Goal: Task Accomplishment & Management: Complete application form

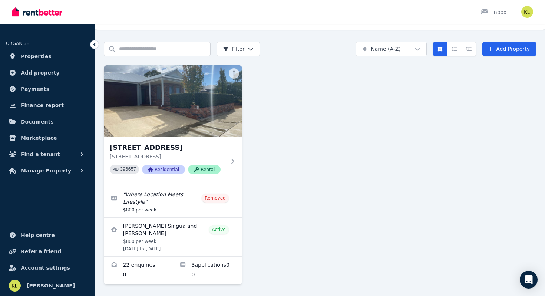
scroll to position [16, 0]
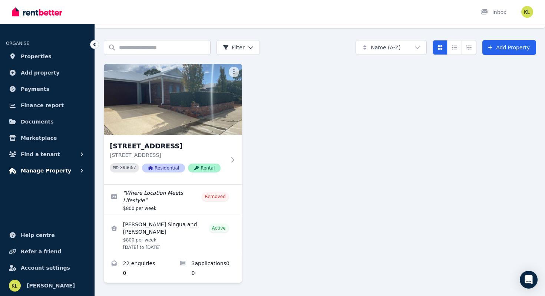
click at [57, 174] on span "Manage Property" at bounding box center [46, 170] width 50 height 9
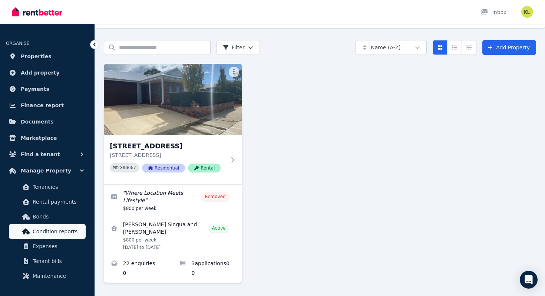
click at [47, 231] on span "Condition reports" at bounding box center [58, 231] width 50 height 9
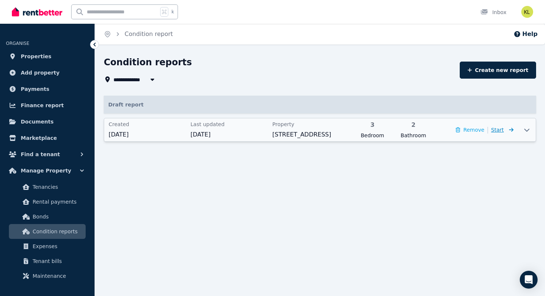
click at [502, 130] on span "Start" at bounding box center [498, 130] width 13 height 6
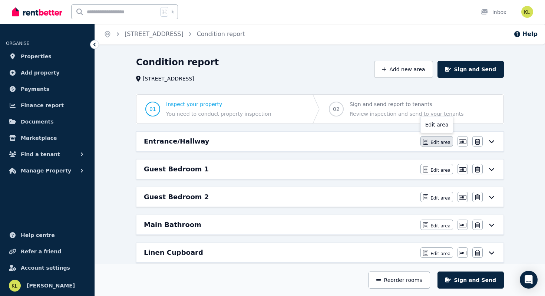
click at [444, 141] on span "Edit area" at bounding box center [441, 143] width 20 height 6
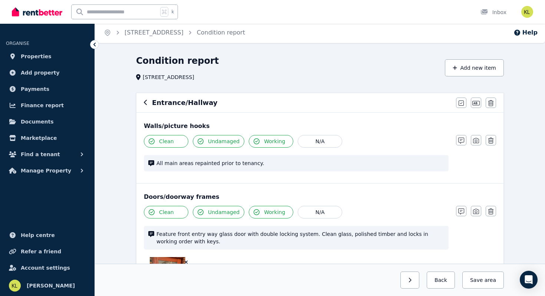
scroll to position [2, 0]
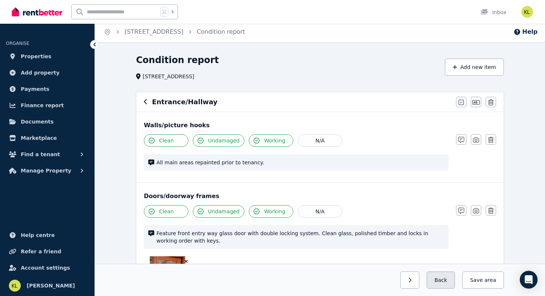
click at [446, 282] on button "Back" at bounding box center [441, 280] width 28 height 17
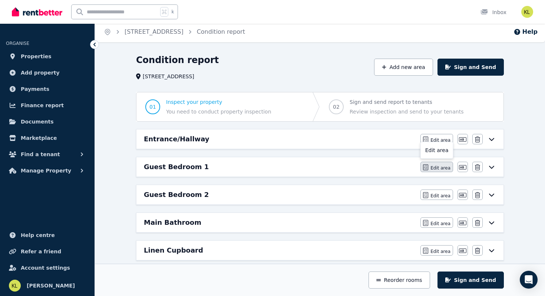
click at [439, 169] on span "Edit area" at bounding box center [441, 168] width 20 height 6
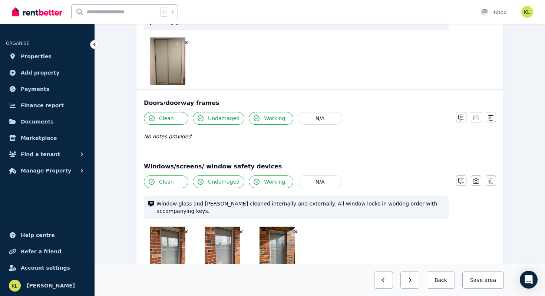
scroll to position [262, 0]
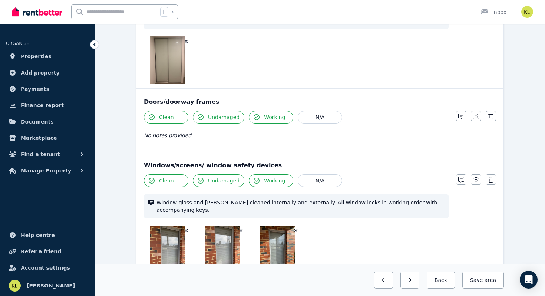
click at [207, 118] on button "Undamaged" at bounding box center [219, 117] width 52 height 13
click at [484, 280] on button "Save area" at bounding box center [482, 280] width 45 height 17
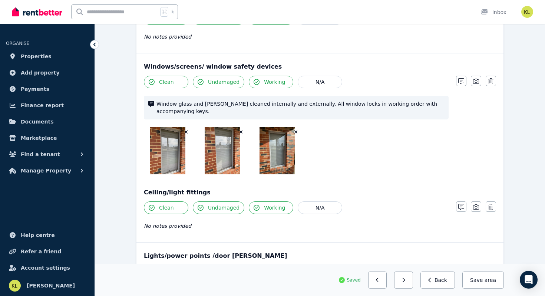
scroll to position [363, 0]
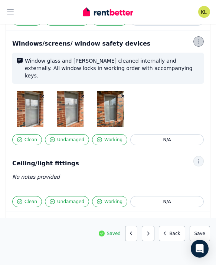
click at [198, 39] on icon "button" at bounding box center [199, 41] width 6 height 5
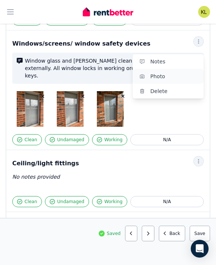
click at [174, 72] on span "Photo" at bounding box center [173, 76] width 47 height 9
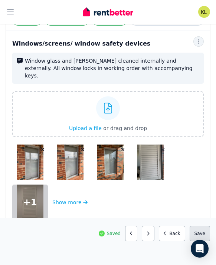
click at [197, 229] on button "Save area" at bounding box center [200, 234] width 20 height 16
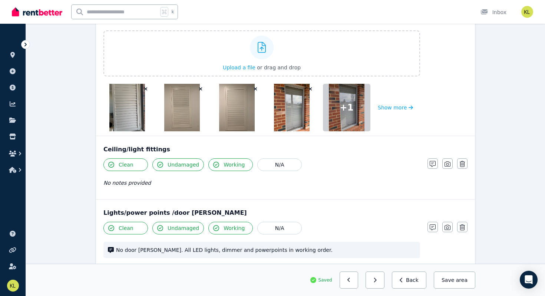
scroll to position [455, 0]
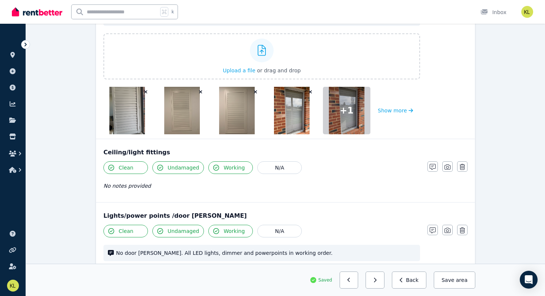
click at [145, 89] on icon "button" at bounding box center [146, 91] width 4 height 5
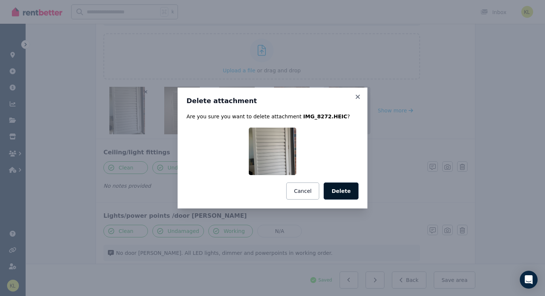
click at [339, 193] on button "Delete" at bounding box center [341, 191] width 35 height 17
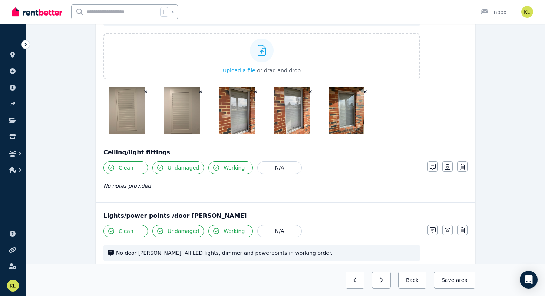
click at [201, 91] on icon "button" at bounding box center [200, 92] width 3 height 3
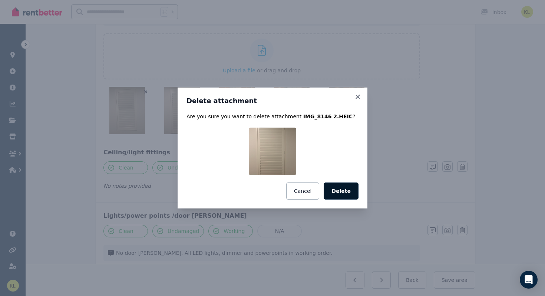
click at [345, 194] on button "Delete" at bounding box center [341, 191] width 35 height 17
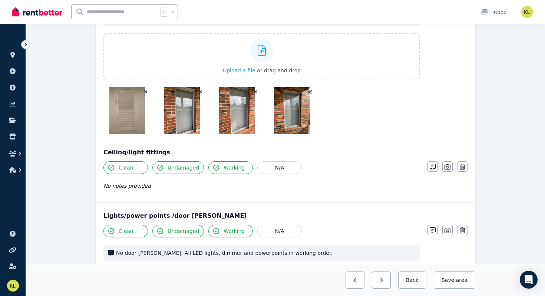
click at [145, 91] on icon "button" at bounding box center [145, 92] width 3 height 3
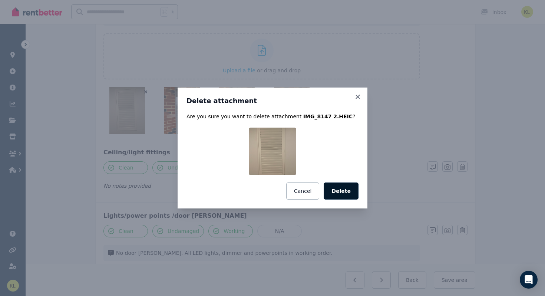
click at [340, 192] on button "Delete" at bounding box center [341, 191] width 35 height 17
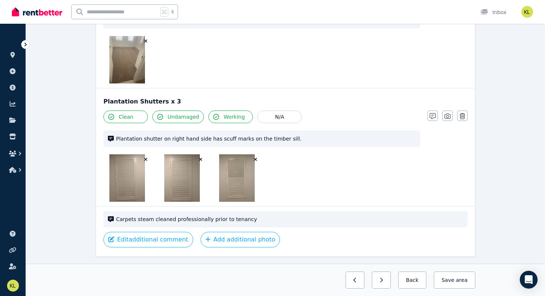
scroll to position [758, 0]
click at [163, 233] on button "Edit additional comment" at bounding box center [149, 240] width 90 height 16
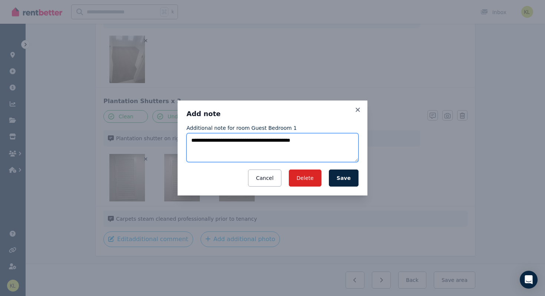
drag, startPoint x: 329, startPoint y: 138, endPoint x: 203, endPoint y: 120, distance: 127.4
click at [203, 120] on div "**********" at bounding box center [273, 147] width 172 height 77
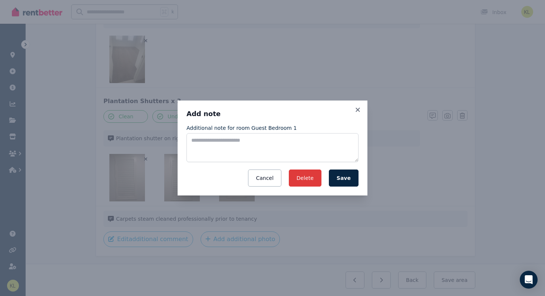
click at [307, 179] on button "Delete" at bounding box center [305, 178] width 33 height 17
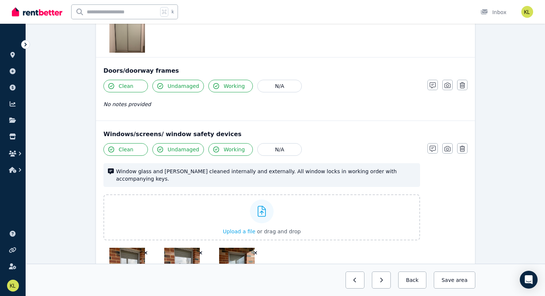
scroll to position [292, 0]
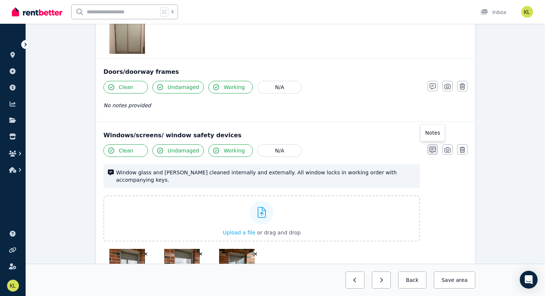
click at [434, 149] on icon "button" at bounding box center [433, 150] width 6 height 6
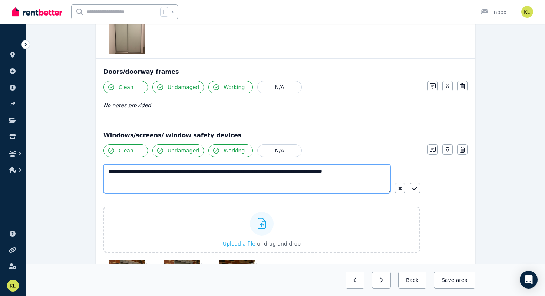
click at [141, 174] on textarea "**********" at bounding box center [247, 178] width 287 height 29
type textarea "**********"
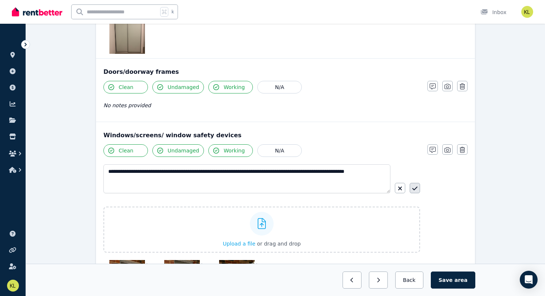
click at [418, 188] on button "button" at bounding box center [415, 188] width 10 height 10
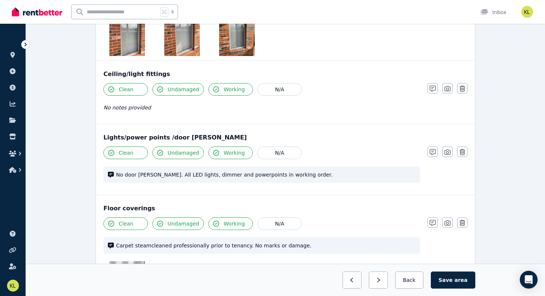
scroll to position [536, 0]
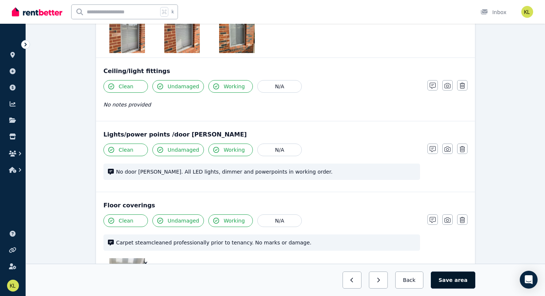
click at [447, 279] on button "Save area" at bounding box center [453, 280] width 45 height 17
click at [407, 281] on button "Back" at bounding box center [409, 280] width 35 height 17
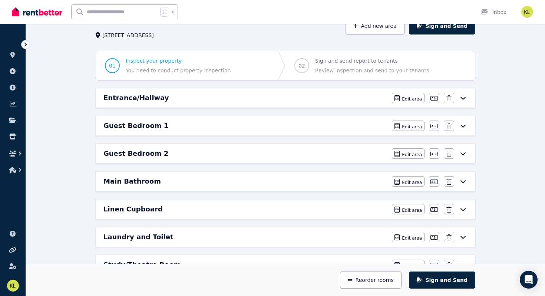
scroll to position [43, 0]
click at [416, 100] on span "Edit area" at bounding box center [412, 99] width 20 height 6
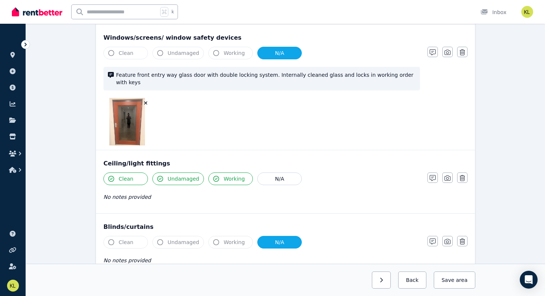
scroll to position [286, 0]
click at [432, 175] on icon "button" at bounding box center [433, 178] width 6 height 6
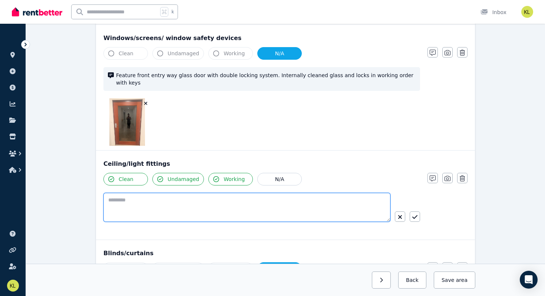
click at [226, 200] on textarea at bounding box center [247, 207] width 287 height 29
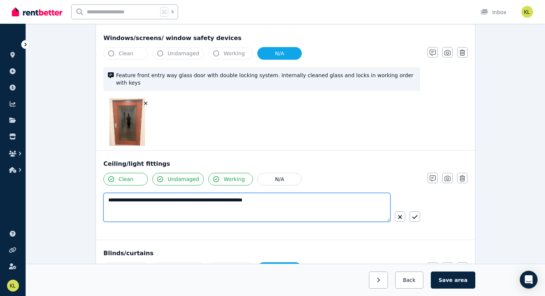
scroll to position [290, 0]
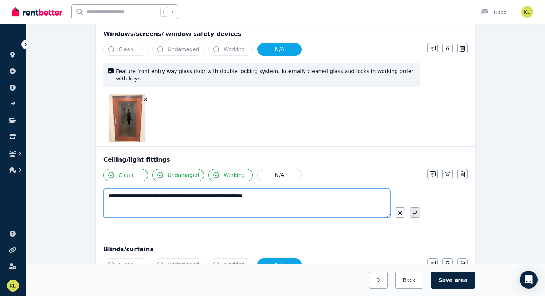
type textarea "**********"
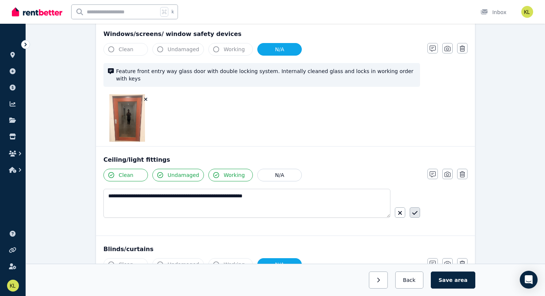
click at [415, 210] on icon "button" at bounding box center [415, 213] width 5 height 6
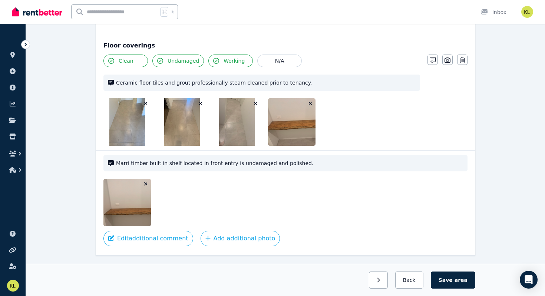
scroll to position [684, 0]
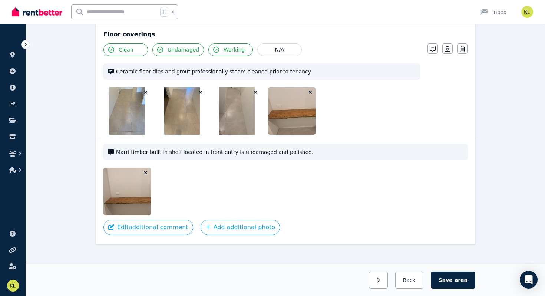
click at [311, 90] on icon "button" at bounding box center [311, 92] width 4 height 5
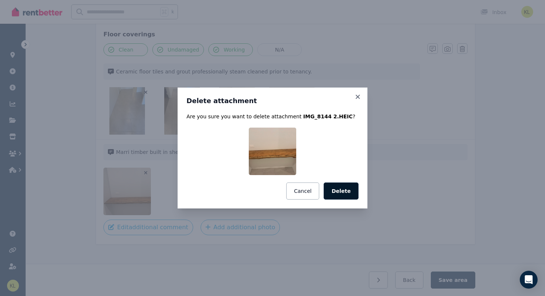
click at [336, 190] on button "Delete" at bounding box center [341, 191] width 35 height 17
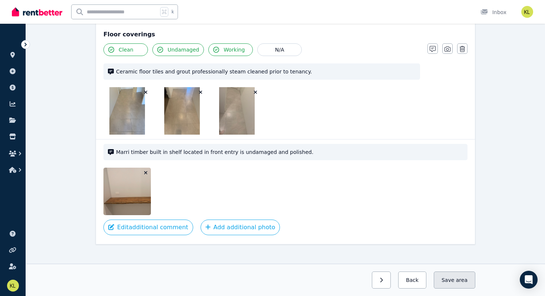
click at [453, 279] on button "Save area" at bounding box center [455, 280] width 42 height 17
click at [413, 281] on button "Back" at bounding box center [409, 280] width 35 height 17
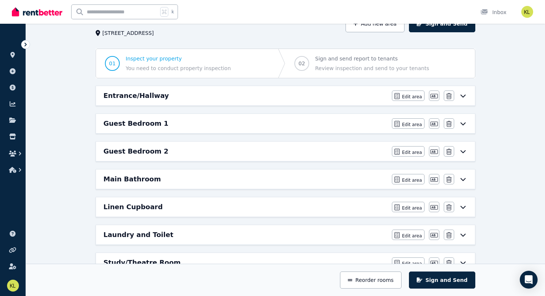
scroll to position [43, 0]
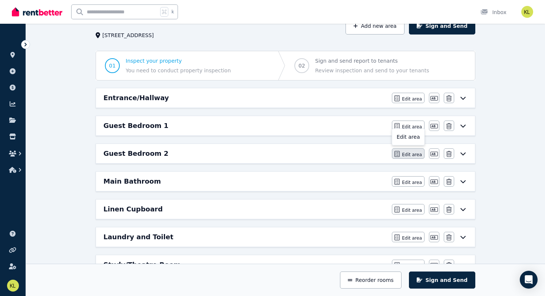
click at [410, 152] on span "Edit area" at bounding box center [412, 155] width 20 height 6
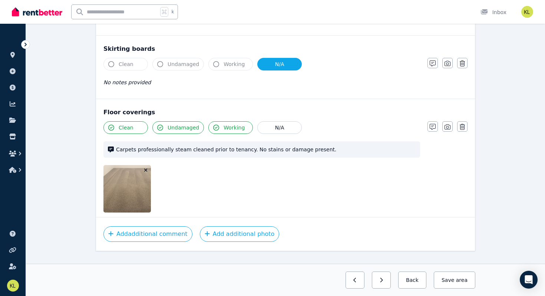
scroll to position [668, 0]
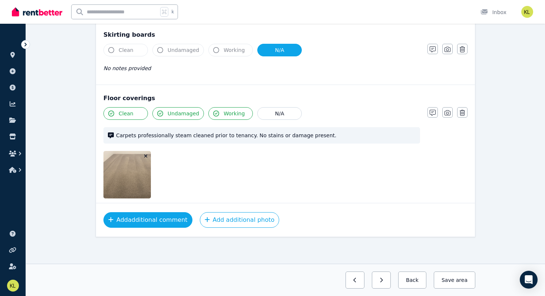
click at [152, 219] on button "Add additional comment" at bounding box center [148, 220] width 89 height 16
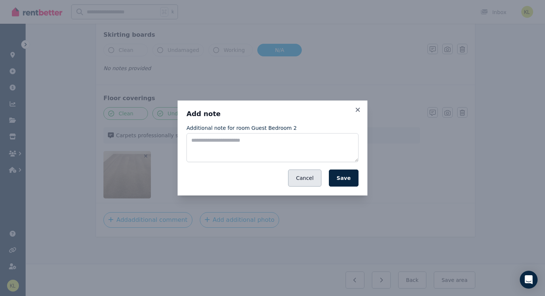
click at [306, 180] on button "Cancel" at bounding box center [304, 178] width 33 height 17
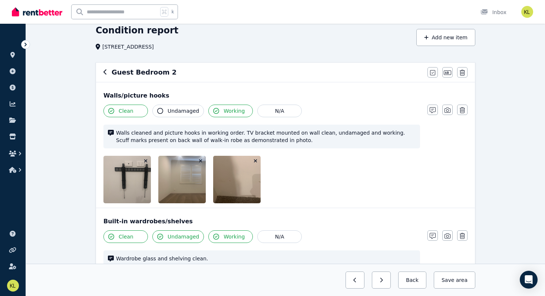
scroll to position [0, 0]
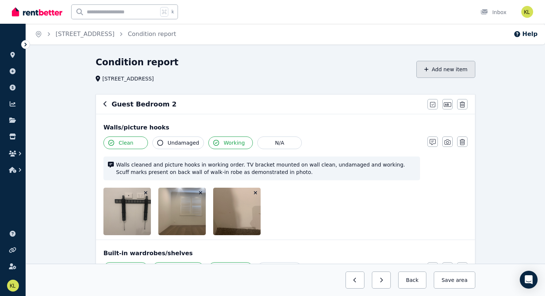
click at [442, 70] on button "Add new item" at bounding box center [446, 69] width 59 height 17
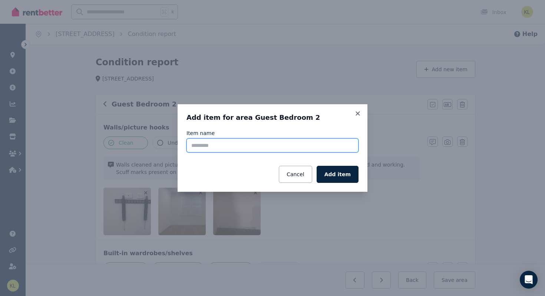
click at [254, 147] on input "Item name" at bounding box center [273, 145] width 172 height 14
type input "*"
type input "**********"
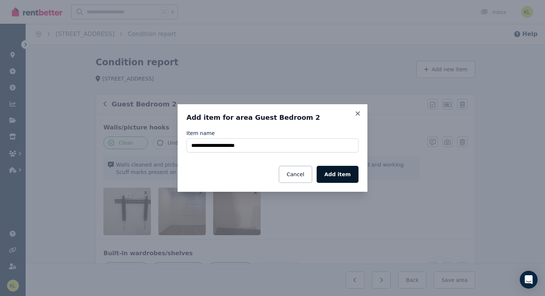
click at [334, 171] on button "Add item" at bounding box center [338, 174] width 42 height 17
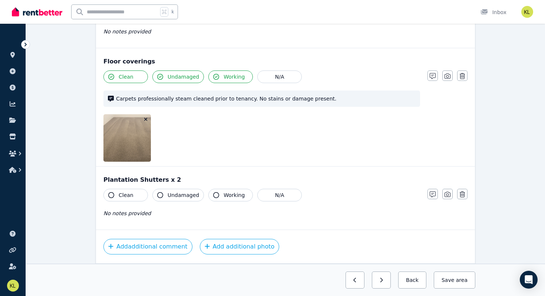
scroll to position [731, 0]
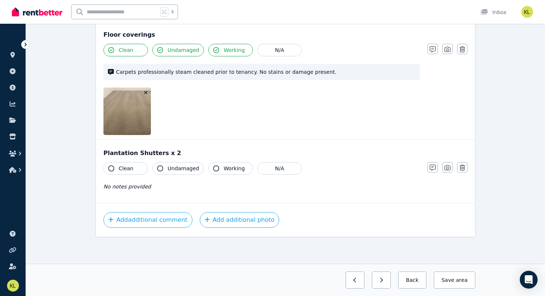
click at [128, 164] on button "Clean" at bounding box center [126, 168] width 45 height 13
click at [187, 171] on span "Undamaged" at bounding box center [184, 168] width 32 height 7
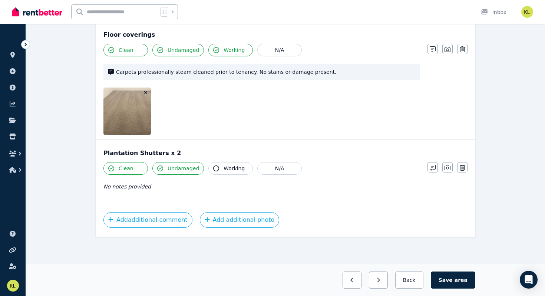
click at [226, 168] on span "Working" at bounding box center [234, 168] width 21 height 7
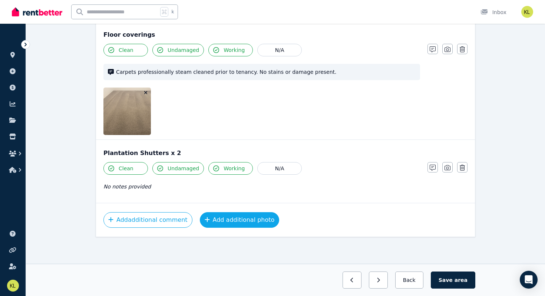
click at [229, 223] on button "Add additional photo" at bounding box center [240, 220] width 80 height 16
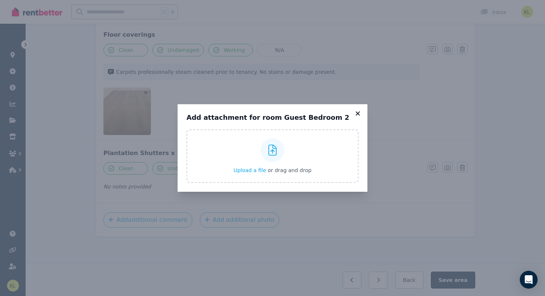
click at [357, 112] on icon at bounding box center [358, 113] width 4 height 4
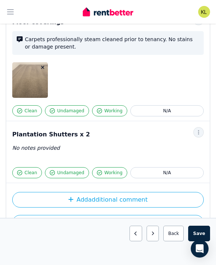
scroll to position [734, 0]
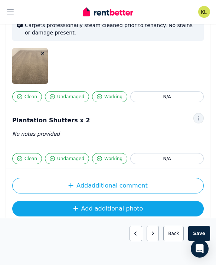
click at [94, 201] on button "Add additional photo" at bounding box center [107, 209] width 191 height 16
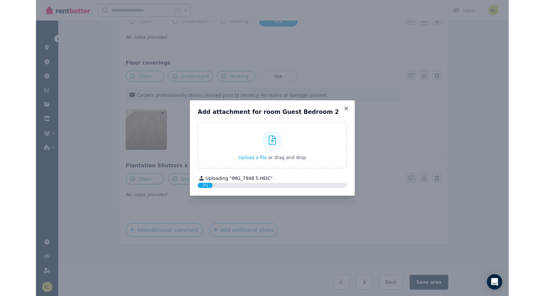
scroll to position [711, 0]
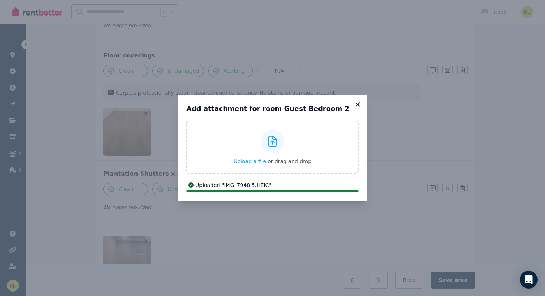
click at [359, 105] on icon at bounding box center [357, 104] width 7 height 7
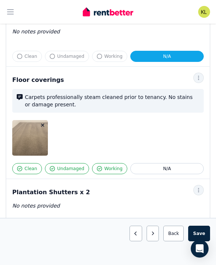
scroll to position [655, 0]
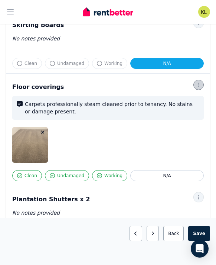
click at [198, 82] on icon "button" at bounding box center [199, 84] width 6 height 5
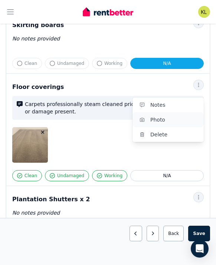
click at [174, 115] on span "Photo" at bounding box center [173, 119] width 47 height 9
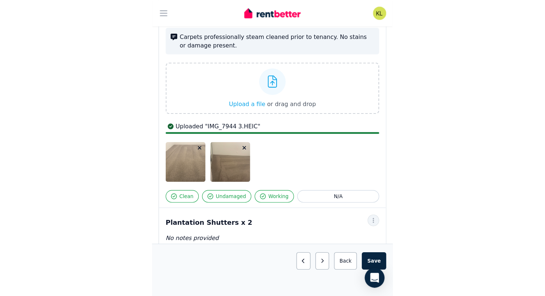
scroll to position [709, 0]
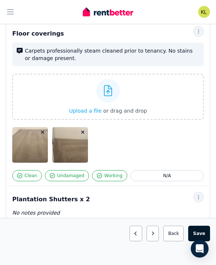
click at [200, 232] on button "Save area" at bounding box center [199, 234] width 22 height 16
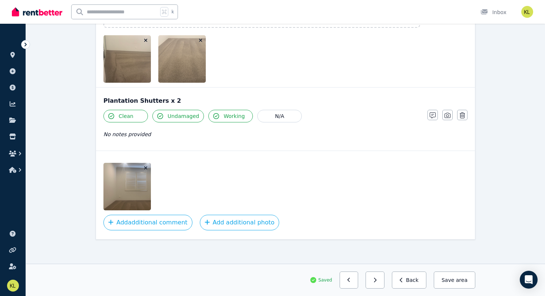
scroll to position [840, 0]
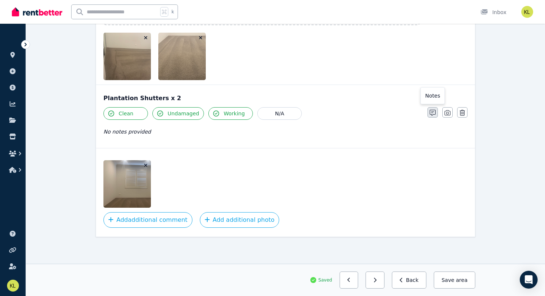
click at [432, 112] on icon "button" at bounding box center [433, 113] width 6 height 6
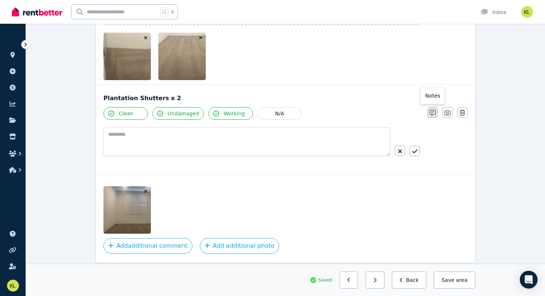
scroll to position [866, 0]
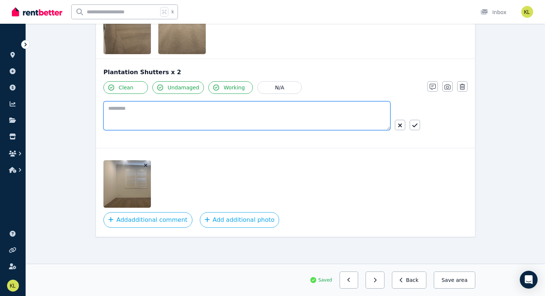
click at [127, 108] on textarea at bounding box center [247, 115] width 287 height 29
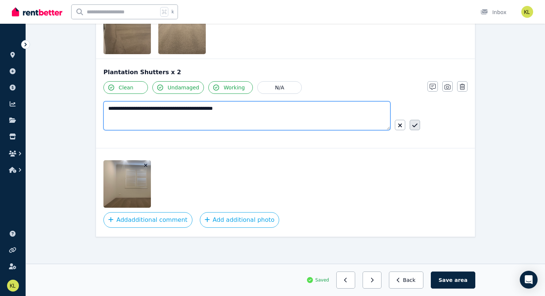
type textarea "**********"
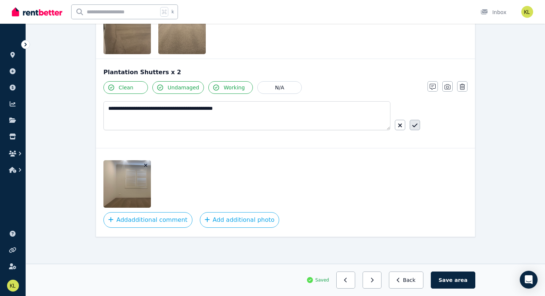
click at [417, 126] on icon "button" at bounding box center [415, 125] width 5 height 6
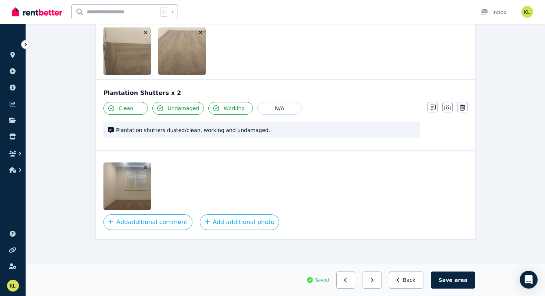
scroll to position [847, 0]
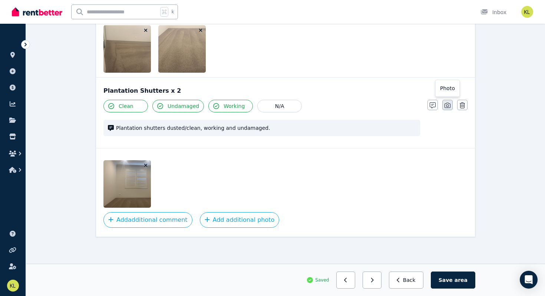
click at [447, 106] on icon "button" at bounding box center [448, 105] width 6 height 6
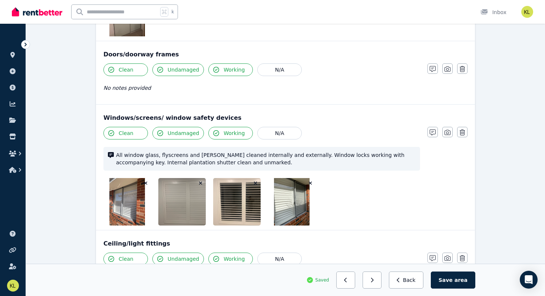
scroll to position [318, 0]
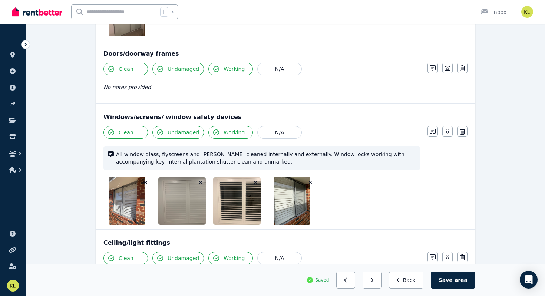
click at [255, 182] on icon "button" at bounding box center [255, 182] width 3 height 3
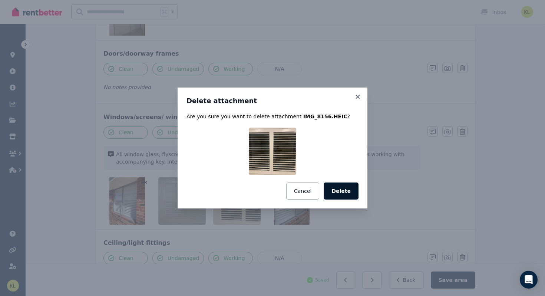
click at [342, 189] on button "Delete" at bounding box center [341, 191] width 35 height 17
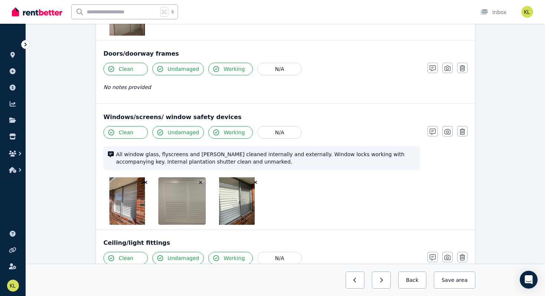
click at [200, 182] on icon "button" at bounding box center [201, 182] width 4 height 5
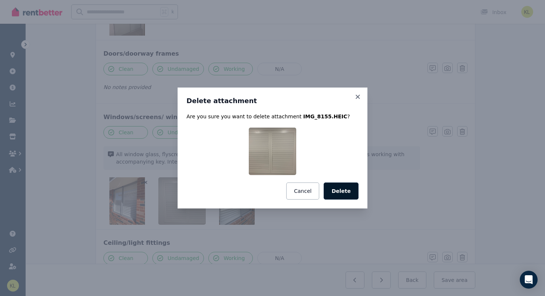
click at [350, 195] on button "Delete" at bounding box center [341, 191] width 35 height 17
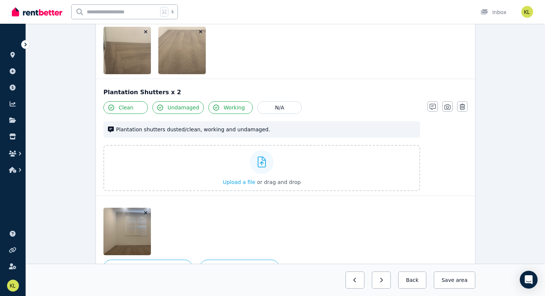
scroll to position [845, 0]
click at [247, 182] on span "Upload a file" at bounding box center [239, 183] width 33 height 6
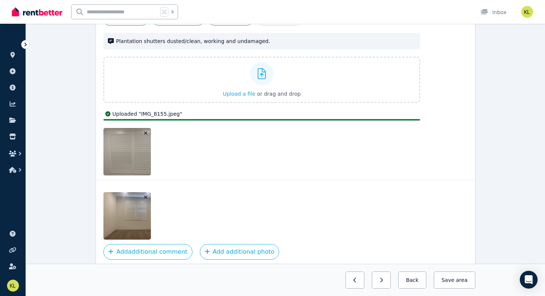
scroll to position [916, 0]
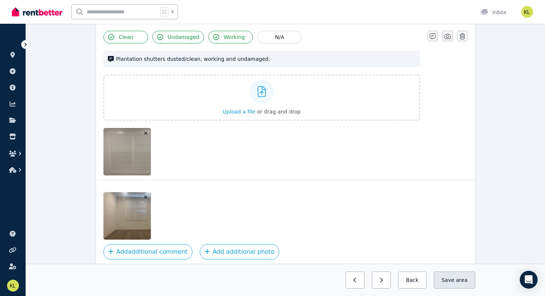
click at [450, 278] on button "Save area" at bounding box center [455, 280] width 42 height 17
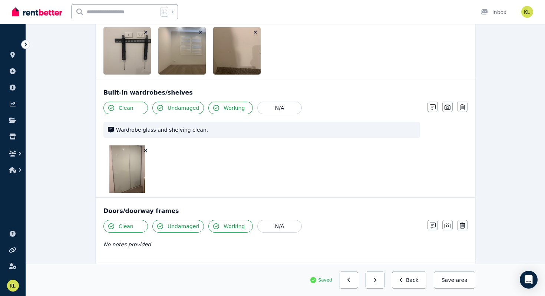
scroll to position [161, 0]
click at [452, 286] on button "Save area" at bounding box center [455, 280] width 42 height 17
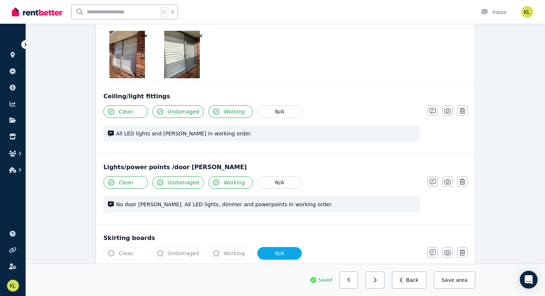
scroll to position [467, 0]
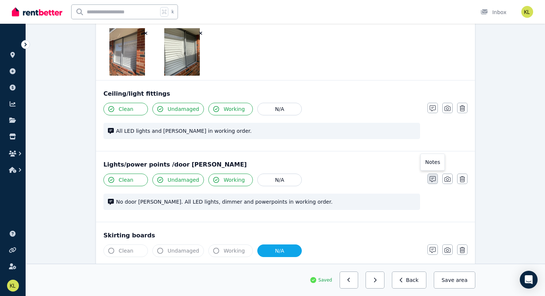
click at [433, 180] on icon "button" at bounding box center [433, 179] width 6 height 6
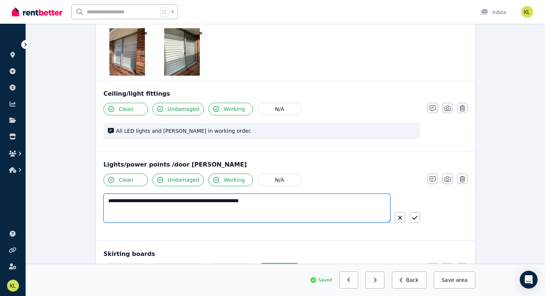
click at [304, 201] on textarea "**********" at bounding box center [247, 208] width 287 height 29
type textarea "**********"
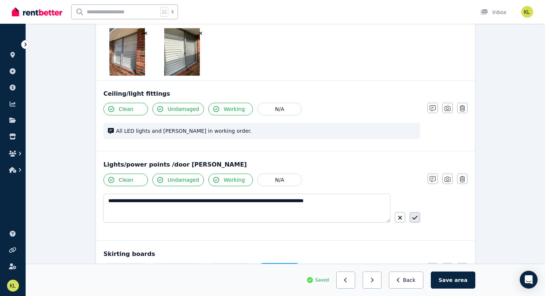
click at [416, 217] on icon "button" at bounding box center [415, 218] width 5 height 6
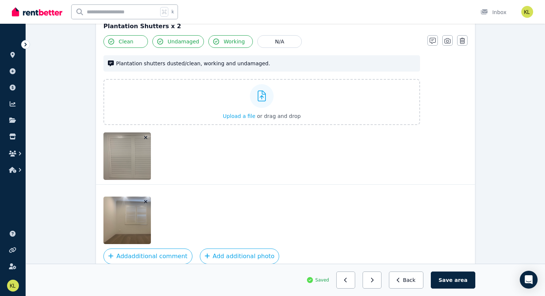
scroll to position [948, 0]
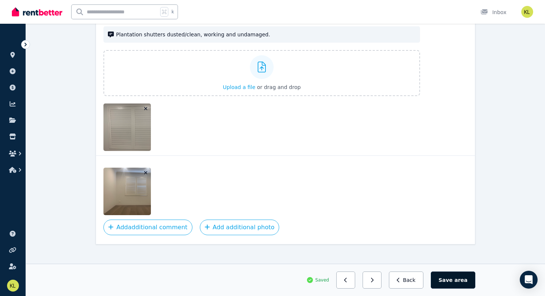
click at [447, 282] on button "Save area" at bounding box center [453, 280] width 45 height 17
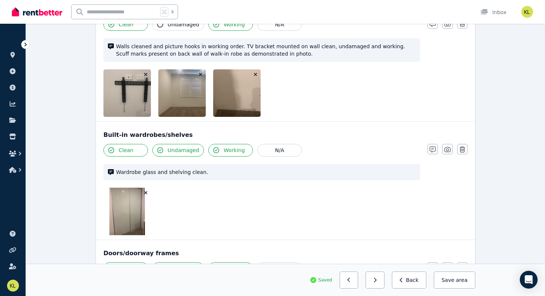
scroll to position [0, 0]
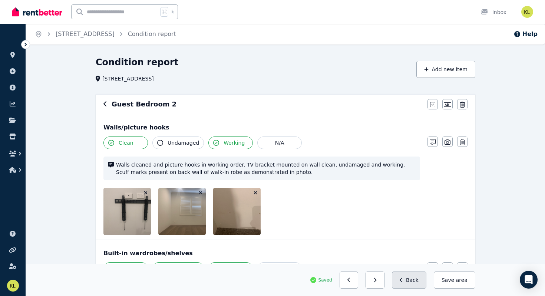
click at [414, 280] on button "Back" at bounding box center [409, 280] width 35 height 17
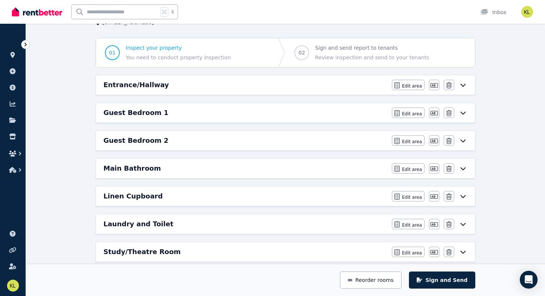
scroll to position [66, 0]
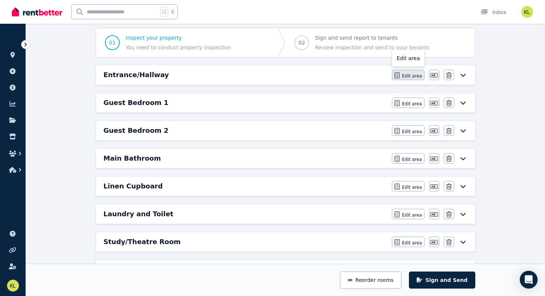
click at [411, 77] on span "Edit area" at bounding box center [412, 76] width 20 height 6
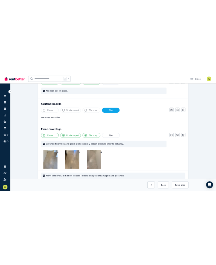
scroll to position [582, 0]
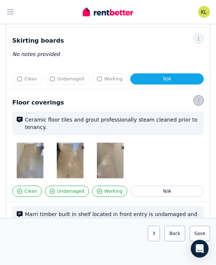
click at [201, 98] on icon "button" at bounding box center [199, 100] width 6 height 5
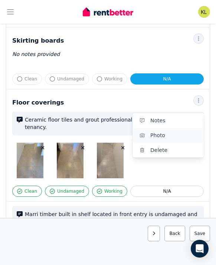
click at [178, 131] on span "Photo" at bounding box center [173, 135] width 47 height 9
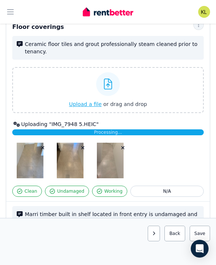
scroll to position [653, 0]
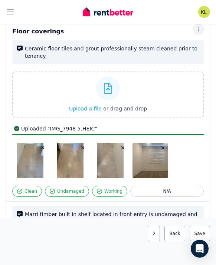
click at [163, 147] on icon "button" at bounding box center [162, 148] width 3 height 3
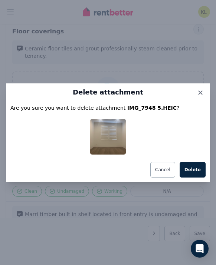
scroll to position [635, 0]
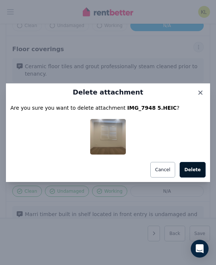
click at [196, 169] on button "Delete" at bounding box center [193, 170] width 26 height 16
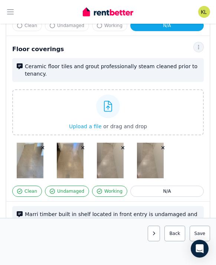
click at [124, 147] on icon "button" at bounding box center [122, 148] width 3 height 3
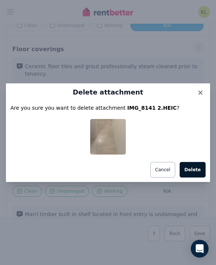
click at [190, 170] on button "Delete" at bounding box center [193, 170] width 26 height 16
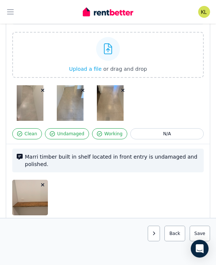
scroll to position [756, 0]
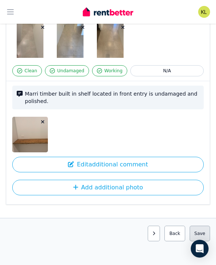
click at [198, 230] on button "Save area" at bounding box center [200, 234] width 20 height 16
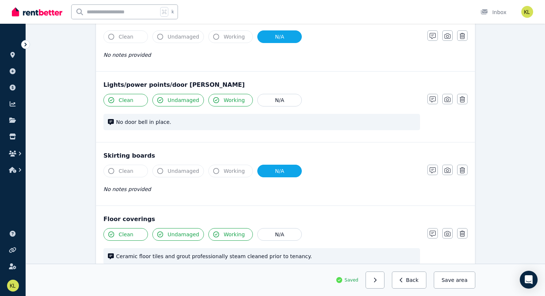
scroll to position [498, 0]
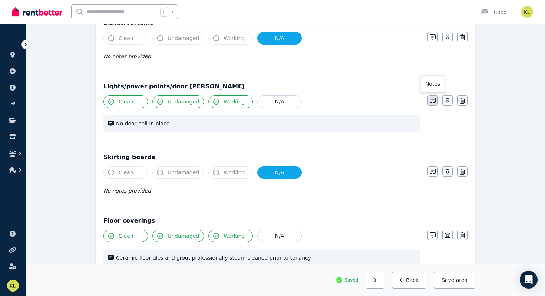
click at [433, 98] on icon "button" at bounding box center [433, 101] width 6 height 6
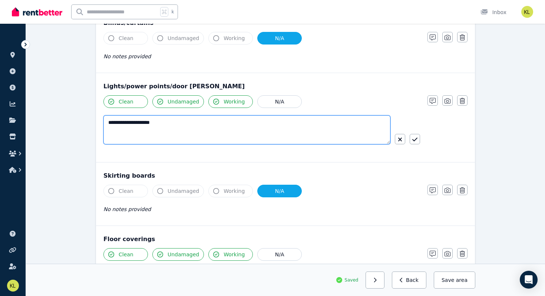
click at [219, 118] on textarea "**********" at bounding box center [247, 129] width 287 height 29
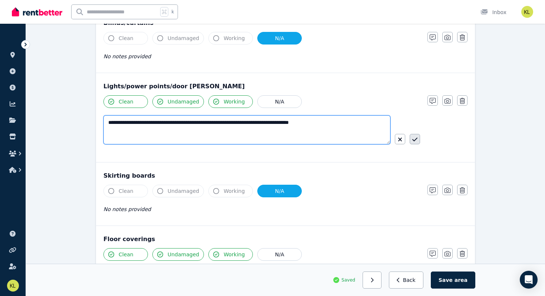
type textarea "**********"
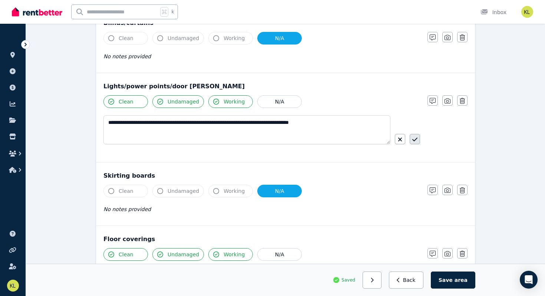
click at [416, 137] on icon "button" at bounding box center [415, 140] width 5 height 6
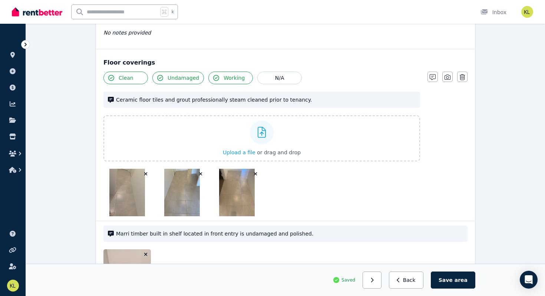
scroll to position [738, 0]
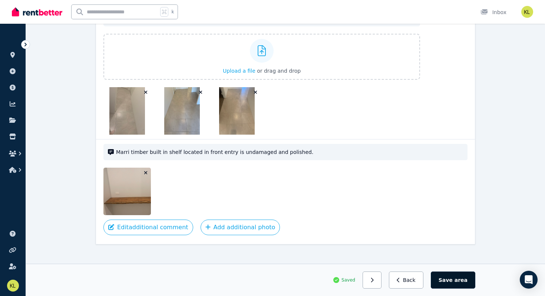
click at [448, 280] on button "Save area" at bounding box center [453, 280] width 45 height 17
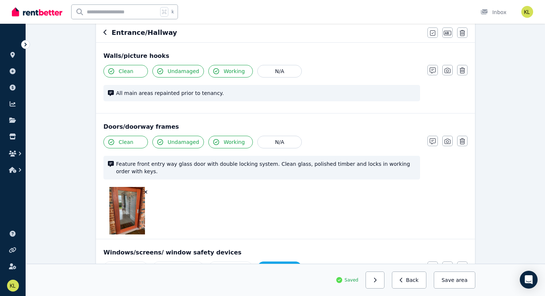
scroll to position [0, 0]
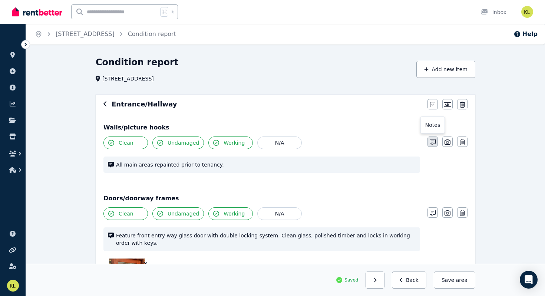
click at [432, 141] on icon "button" at bounding box center [433, 142] width 6 height 6
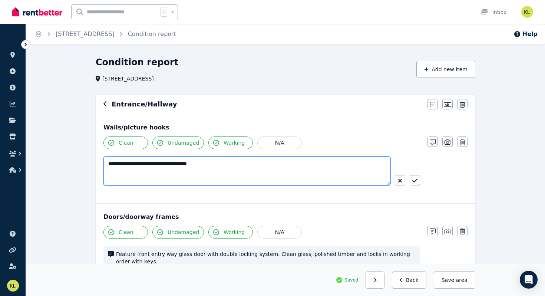
drag, startPoint x: 141, startPoint y: 165, endPoint x: 96, endPoint y: 166, distance: 44.9
click at [96, 166] on div "**********" at bounding box center [285, 158] width 379 height 89
type textarea "**********"
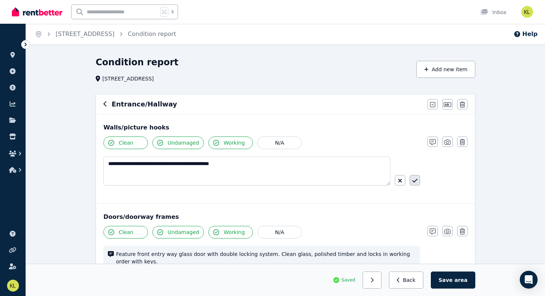
click at [414, 181] on icon "button" at bounding box center [415, 181] width 5 height 6
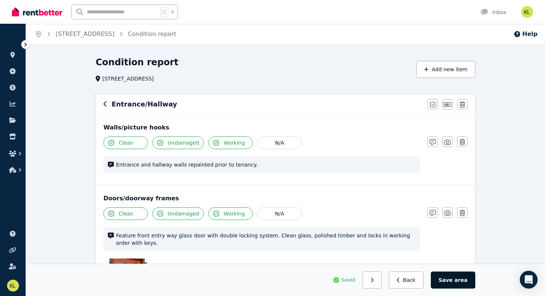
click at [457, 279] on span "area" at bounding box center [461, 279] width 13 height 7
click at [412, 280] on button "Back" at bounding box center [409, 280] width 35 height 17
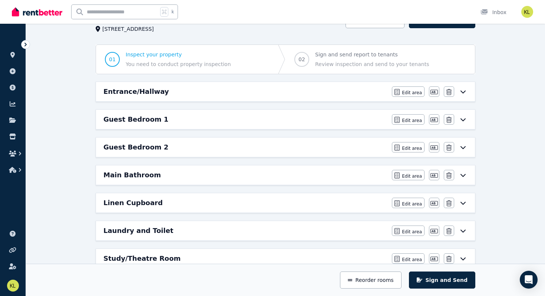
scroll to position [51, 0]
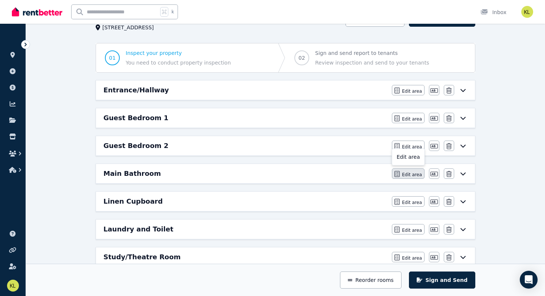
click at [411, 173] on span "Edit area" at bounding box center [412, 175] width 20 height 6
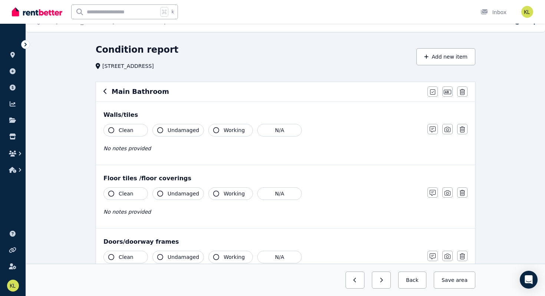
scroll to position [0, 0]
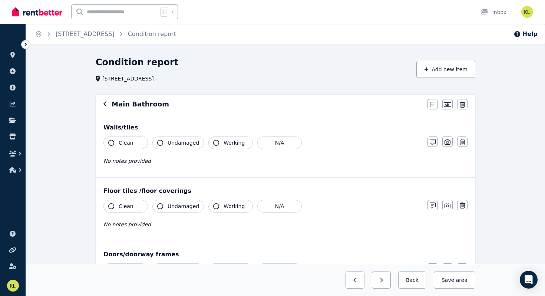
click at [123, 139] on button "Clean" at bounding box center [126, 143] width 45 height 13
click at [181, 144] on span "Undamaged" at bounding box center [184, 142] width 32 height 7
click at [230, 141] on span "Working" at bounding box center [234, 142] width 21 height 7
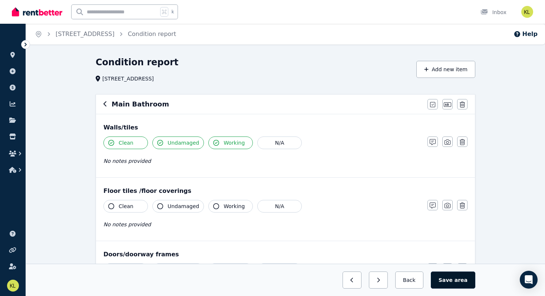
click at [449, 279] on button "Save area" at bounding box center [453, 280] width 45 height 17
click at [129, 208] on span "Clean" at bounding box center [126, 206] width 15 height 7
click at [183, 204] on span "Undamaged" at bounding box center [184, 206] width 32 height 7
click at [233, 210] on button "Working" at bounding box center [231, 206] width 45 height 13
click at [458, 283] on span "area" at bounding box center [461, 279] width 13 height 7
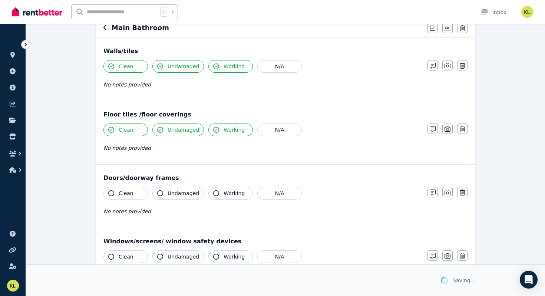
scroll to position [77, 0]
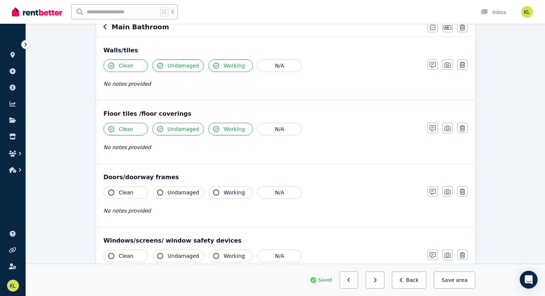
click at [130, 193] on span "Clean" at bounding box center [126, 192] width 15 height 7
click at [176, 192] on span "Undamaged" at bounding box center [184, 192] width 32 height 7
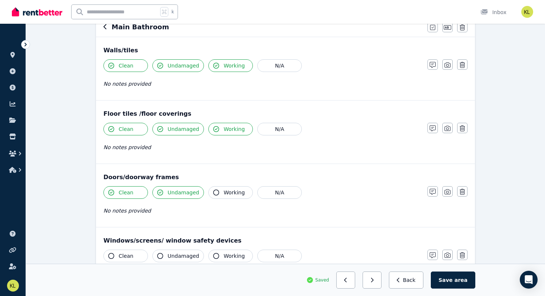
click at [97, 266] on div "Saved Previous: Guest Bedroom 2 Next: Linen Cupboard Back Save area" at bounding box center [285, 280] width 519 height 32
click at [238, 191] on span "Working" at bounding box center [234, 192] width 21 height 7
click at [460, 281] on span "area" at bounding box center [461, 279] width 13 height 7
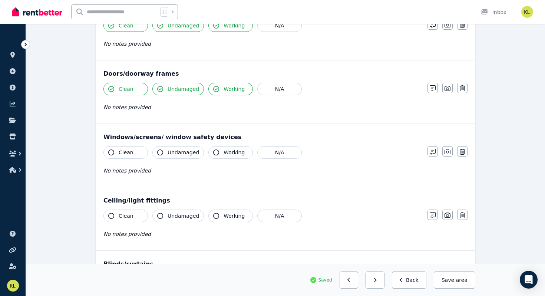
scroll to position [177, 0]
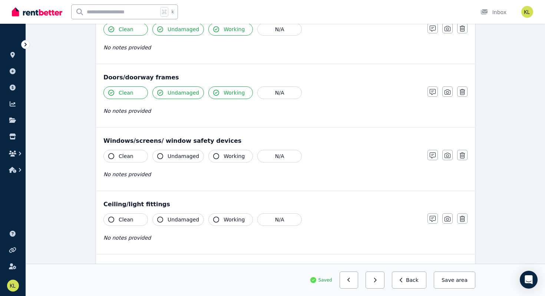
click at [117, 160] on button "Clean" at bounding box center [126, 156] width 45 height 13
click at [173, 156] on span "Undamaged" at bounding box center [184, 155] width 32 height 7
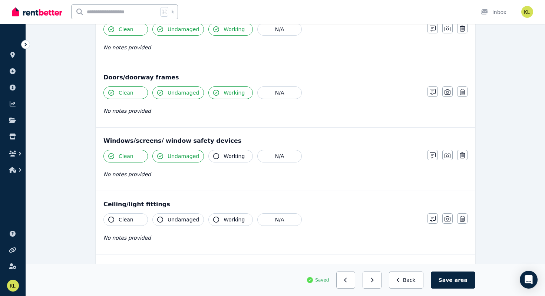
click at [234, 155] on span "Working" at bounding box center [234, 155] width 21 height 7
click at [456, 284] on button "Save area" at bounding box center [453, 280] width 45 height 17
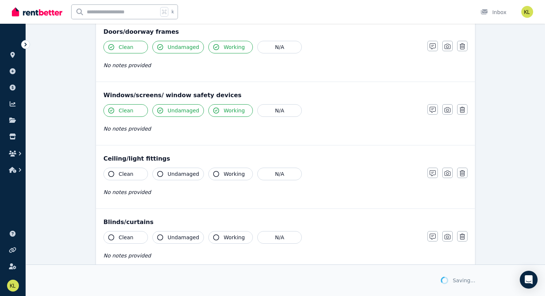
scroll to position [223, 0]
click at [125, 172] on span "Clean" at bounding box center [126, 173] width 15 height 7
click at [172, 175] on span "Undamaged" at bounding box center [184, 173] width 32 height 7
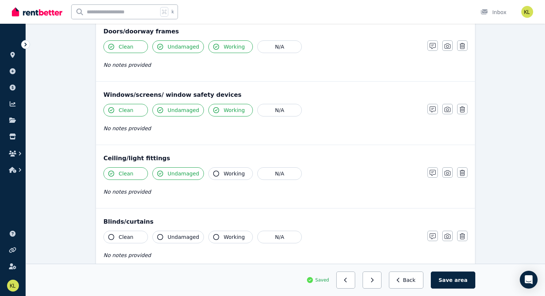
click at [228, 178] on button "Working" at bounding box center [231, 173] width 45 height 13
click at [455, 283] on button "Save area" at bounding box center [453, 280] width 45 height 17
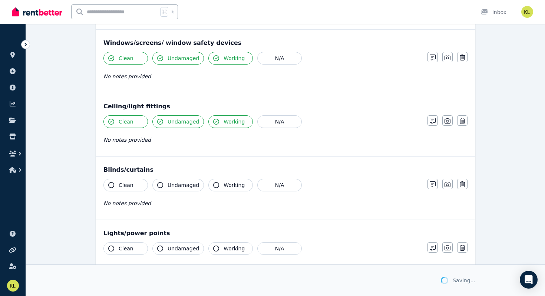
scroll to position [278, 0]
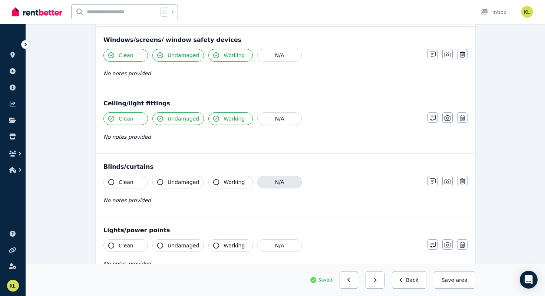
click at [265, 180] on button "N/A" at bounding box center [279, 182] width 45 height 13
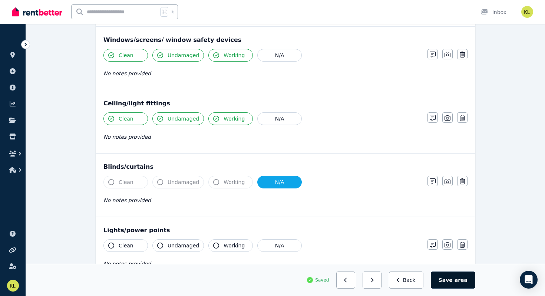
click at [450, 286] on button "Save area" at bounding box center [453, 280] width 45 height 17
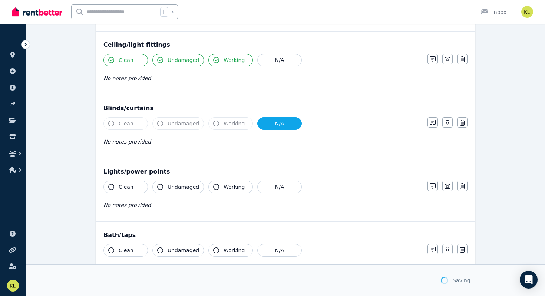
scroll to position [338, 0]
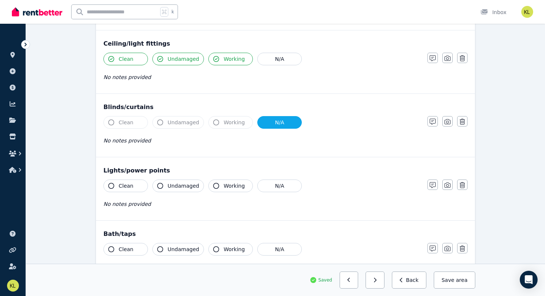
click at [125, 187] on span "Clean" at bounding box center [126, 185] width 15 height 7
click at [180, 187] on span "Undamaged" at bounding box center [184, 185] width 32 height 7
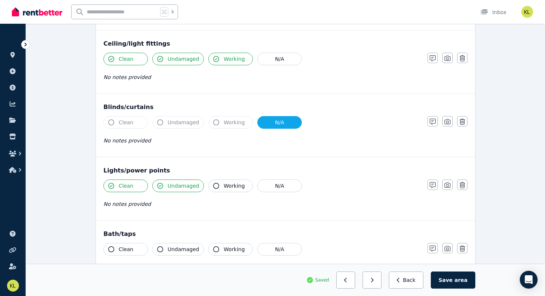
click at [224, 187] on span "Working" at bounding box center [234, 185] width 21 height 7
click at [452, 282] on button "Save area" at bounding box center [453, 280] width 45 height 17
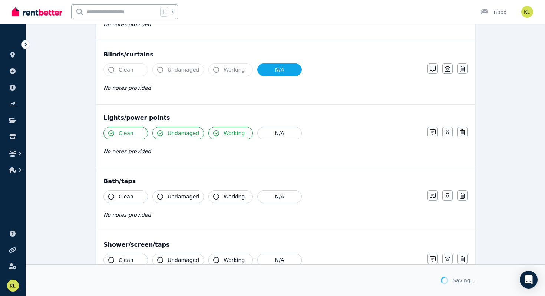
scroll to position [396, 0]
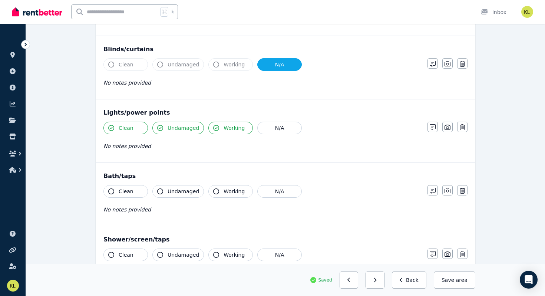
click at [137, 193] on button "Clean" at bounding box center [126, 191] width 45 height 13
click at [168, 194] on span "Undamaged" at bounding box center [184, 191] width 32 height 7
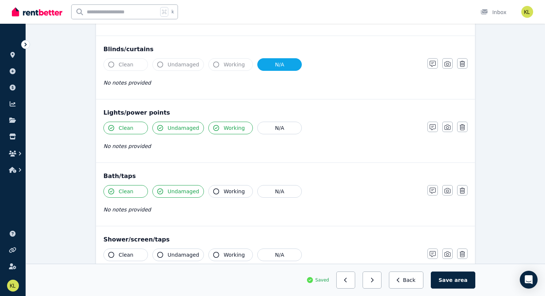
click at [228, 194] on span "Working" at bounding box center [234, 191] width 21 height 7
click at [454, 279] on button "Save area" at bounding box center [453, 280] width 45 height 17
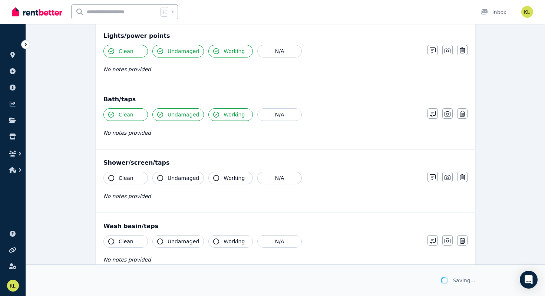
scroll to position [478, 0]
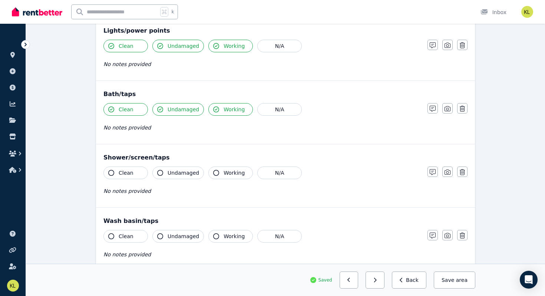
click at [138, 174] on button "Clean" at bounding box center [126, 173] width 45 height 13
click at [232, 178] on button "Working" at bounding box center [231, 173] width 45 height 13
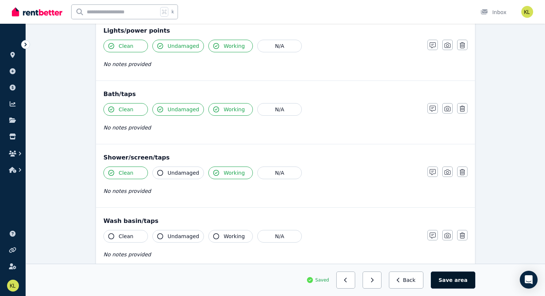
click at [457, 284] on button "Save area" at bounding box center [453, 280] width 45 height 17
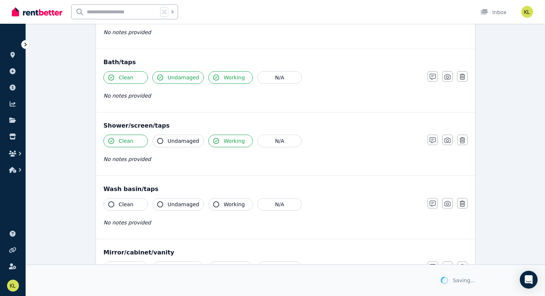
scroll to position [519, 0]
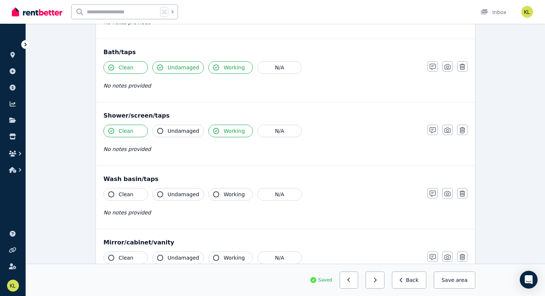
click at [124, 198] on span "Clean" at bounding box center [126, 194] width 15 height 7
click at [170, 195] on span "Undamaged" at bounding box center [184, 194] width 32 height 7
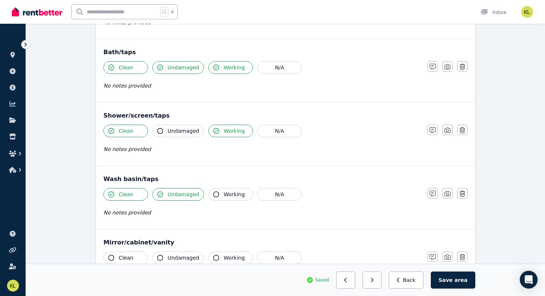
click at [241, 189] on button "Working" at bounding box center [231, 194] width 45 height 13
click at [454, 281] on button "Save area" at bounding box center [453, 280] width 45 height 17
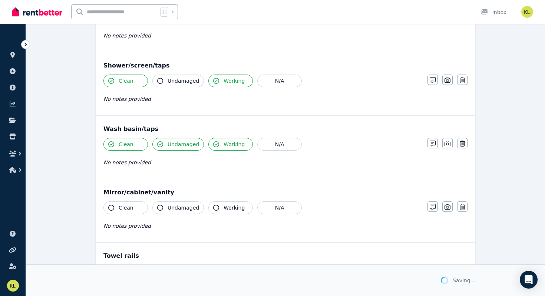
scroll to position [570, 0]
click at [130, 205] on span "Clean" at bounding box center [126, 207] width 15 height 7
click at [178, 205] on span "Undamaged" at bounding box center [184, 207] width 32 height 7
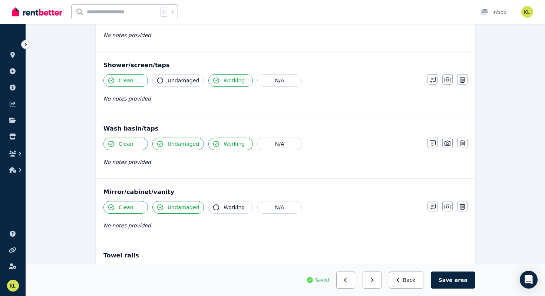
click at [246, 205] on button "Working" at bounding box center [231, 207] width 45 height 13
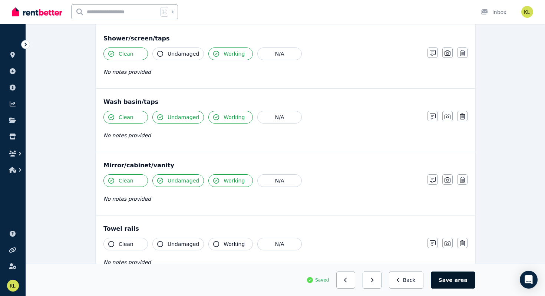
click at [466, 280] on span "area" at bounding box center [461, 279] width 13 height 7
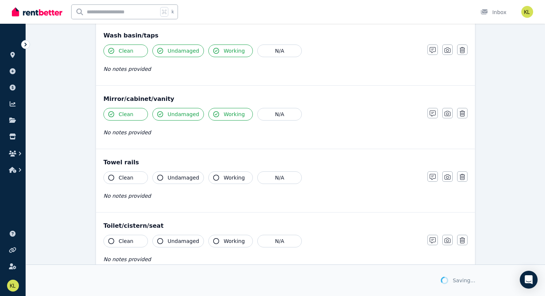
scroll to position [665, 0]
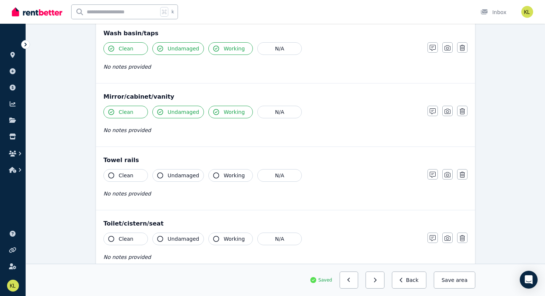
click at [138, 173] on button "Clean" at bounding box center [126, 175] width 45 height 13
click at [187, 176] on span "Undamaged" at bounding box center [184, 175] width 32 height 7
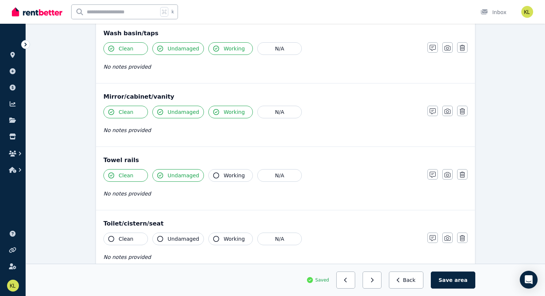
click at [225, 177] on span "Working" at bounding box center [234, 175] width 21 height 7
click at [455, 279] on button "Save area" at bounding box center [453, 280] width 45 height 17
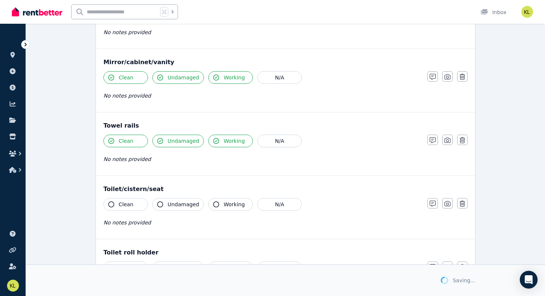
scroll to position [701, 0]
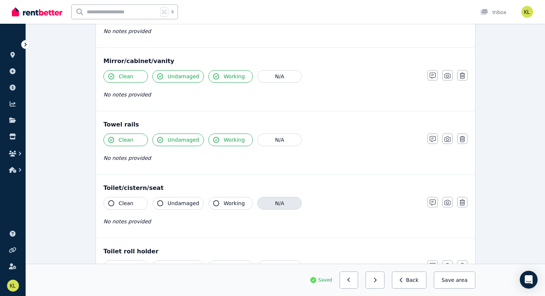
click at [286, 202] on button "N/A" at bounding box center [279, 203] width 45 height 13
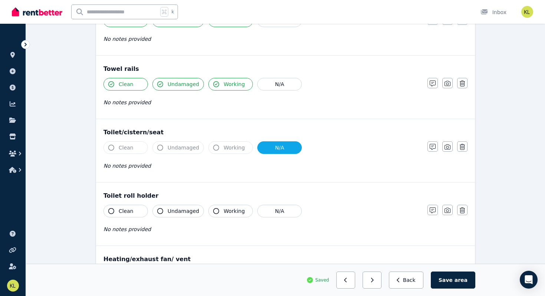
scroll to position [763, 0]
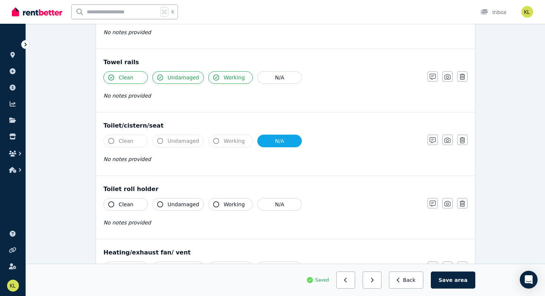
click at [286, 202] on button "N/A" at bounding box center [279, 204] width 45 height 13
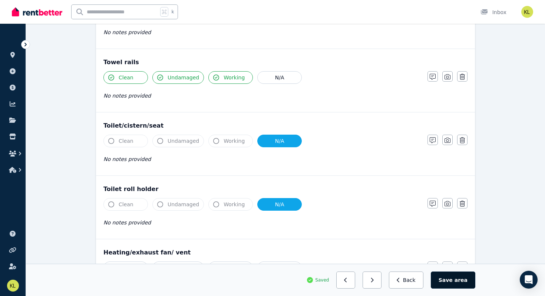
click at [460, 281] on span "area" at bounding box center [461, 279] width 13 height 7
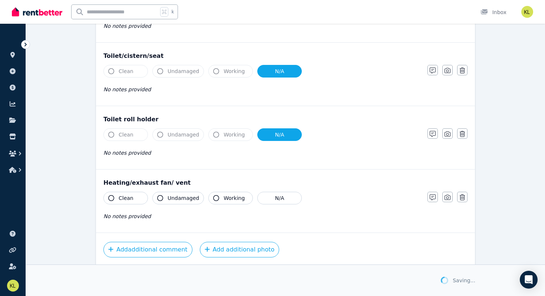
scroll to position [838, 0]
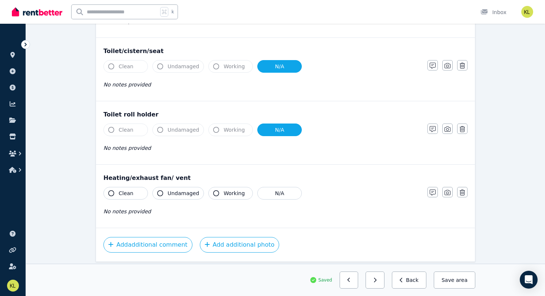
click at [123, 193] on span "Clean" at bounding box center [126, 193] width 15 height 7
click at [173, 195] on span "Undamaged" at bounding box center [184, 193] width 32 height 7
click at [226, 194] on span "Working" at bounding box center [234, 193] width 21 height 7
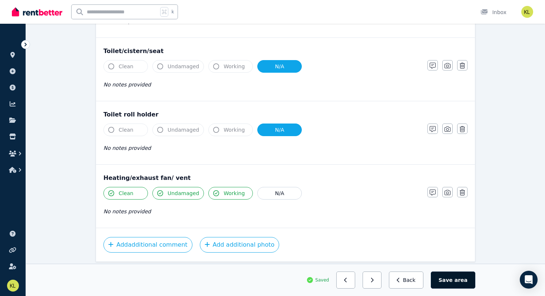
click at [456, 281] on button "Save area" at bounding box center [453, 280] width 45 height 17
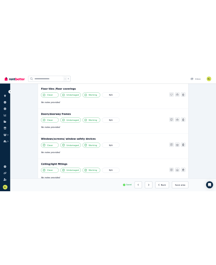
scroll to position [0, 0]
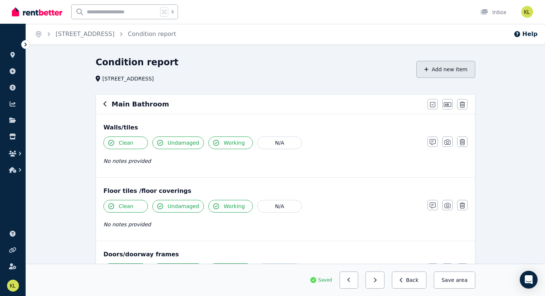
click at [450, 67] on button "Add new item" at bounding box center [446, 69] width 59 height 17
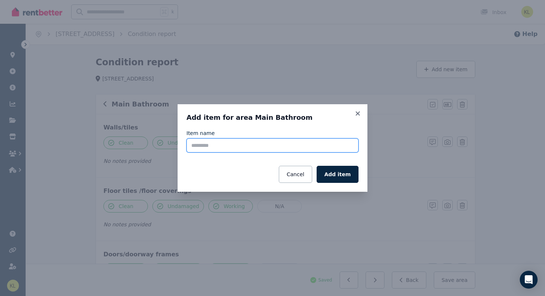
click at [273, 147] on input "Item name" at bounding box center [273, 145] width 172 height 14
type input "**********"
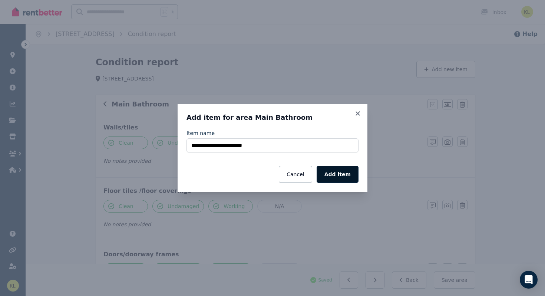
click at [345, 176] on button "Add item" at bounding box center [338, 174] width 42 height 17
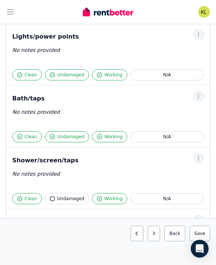
scroll to position [461, 0]
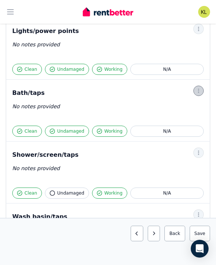
click at [196, 91] on icon "button" at bounding box center [199, 90] width 6 height 5
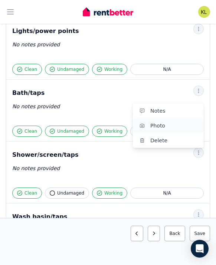
click at [174, 123] on span "Photo" at bounding box center [173, 125] width 47 height 9
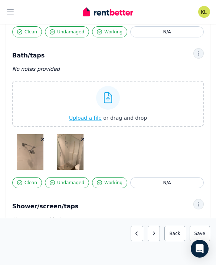
scroll to position [508, 0]
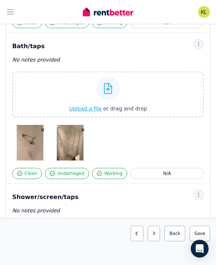
click at [82, 131] on icon "button" at bounding box center [82, 130] width 3 height 3
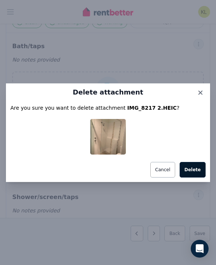
click at [190, 166] on button "Delete" at bounding box center [193, 170] width 26 height 16
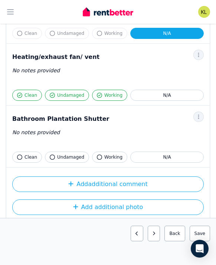
scroll to position [1020, 0]
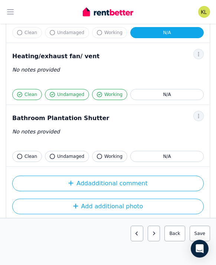
click at [33, 156] on span "Clean" at bounding box center [30, 157] width 13 height 6
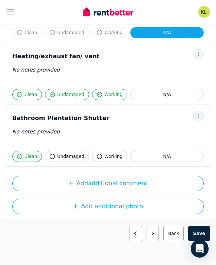
click at [72, 158] on span "Undamaged" at bounding box center [70, 157] width 27 height 6
click at [101, 155] on button "Working" at bounding box center [109, 156] width 35 height 11
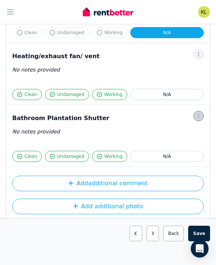
click at [197, 120] on span "button" at bounding box center [198, 116] width 10 height 10
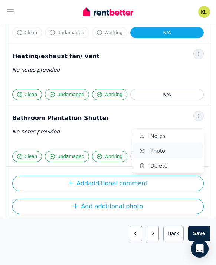
click at [175, 150] on span "Photo" at bounding box center [173, 151] width 47 height 9
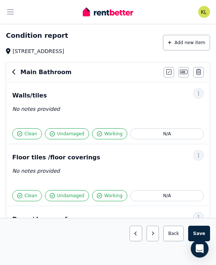
scroll to position [23, 0]
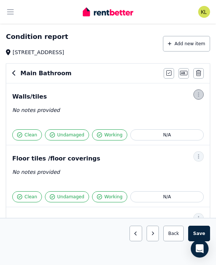
click at [198, 94] on icon "button" at bounding box center [199, 94] width 6 height 5
click at [171, 128] on span "Photo" at bounding box center [173, 129] width 47 height 9
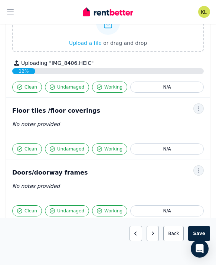
scroll to position [152, 0]
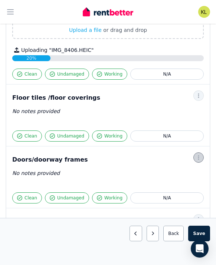
click at [198, 161] on span "button" at bounding box center [198, 157] width 10 height 10
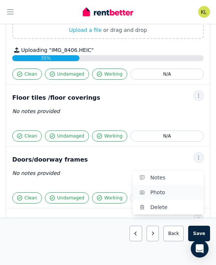
click at [175, 192] on span "Photo" at bounding box center [173, 192] width 47 height 9
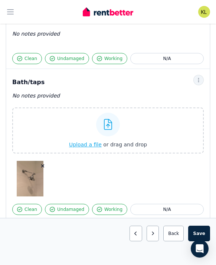
scroll to position [606, 0]
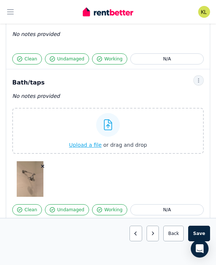
click at [43, 166] on icon "button" at bounding box center [42, 166] width 3 height 3
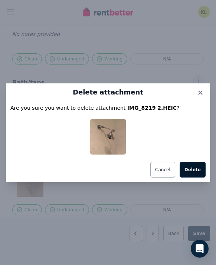
click at [196, 171] on button "Delete" at bounding box center [193, 170] width 26 height 16
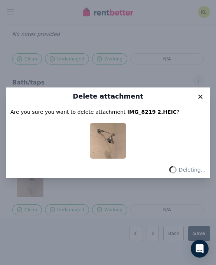
click at [198, 97] on icon at bounding box center [200, 97] width 7 height 7
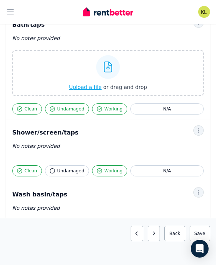
scroll to position [667, 0]
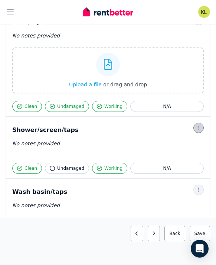
click at [196, 129] on icon "button" at bounding box center [199, 127] width 6 height 5
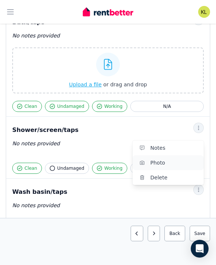
click at [169, 162] on span "Photo" at bounding box center [173, 162] width 47 height 9
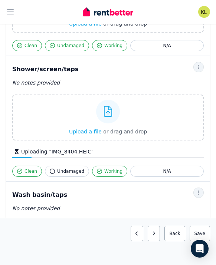
scroll to position [728, 0]
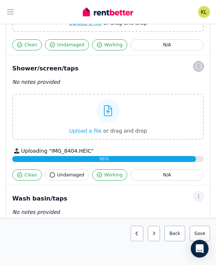
click at [199, 66] on icon "button" at bounding box center [199, 66] width 6 height 5
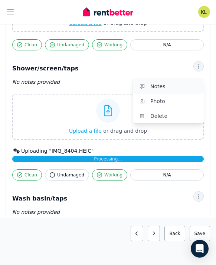
click at [183, 89] on span "Notes" at bounding box center [173, 86] width 47 height 9
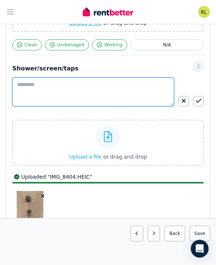
click at [43, 83] on textarea at bounding box center [93, 92] width 162 height 29
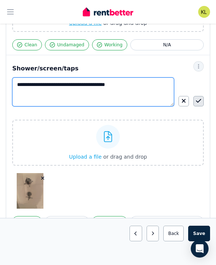
type textarea "**********"
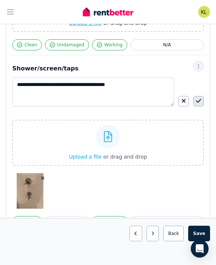
click at [201, 102] on button "button" at bounding box center [198, 101] width 10 height 10
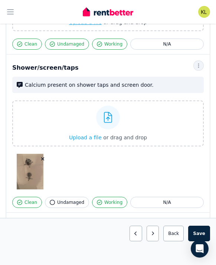
scroll to position [732, 0]
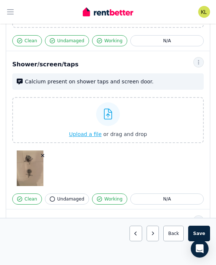
click at [87, 134] on span "Upload a file" at bounding box center [85, 134] width 33 height 6
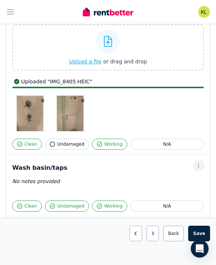
scroll to position [799, 0]
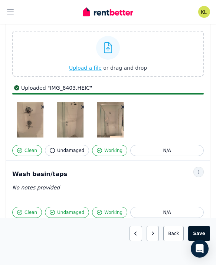
click at [196, 230] on button "Save area" at bounding box center [199, 234] width 22 height 16
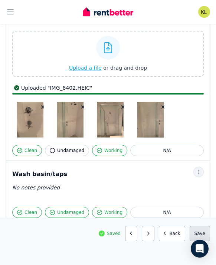
click at [200, 234] on button "Save area" at bounding box center [200, 234] width 20 height 16
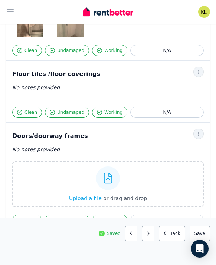
scroll to position [196, 0]
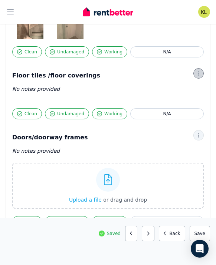
click at [198, 75] on icon "button" at bounding box center [198, 73] width 1 height 4
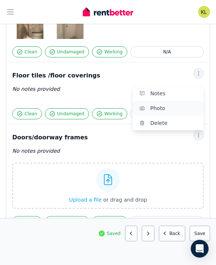
click at [168, 106] on span "Photo" at bounding box center [173, 108] width 47 height 9
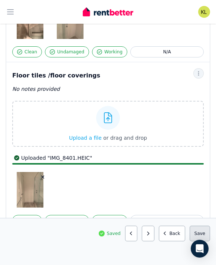
click at [201, 234] on button "Save area" at bounding box center [200, 234] width 20 height 16
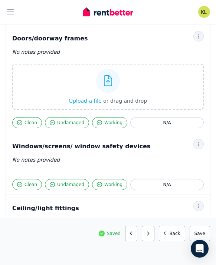
scroll to position [378, 0]
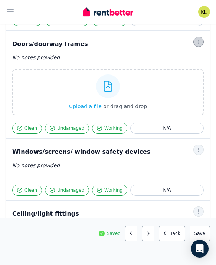
click at [199, 44] on icon "button" at bounding box center [199, 41] width 6 height 5
click at [163, 73] on span "Photo" at bounding box center [173, 76] width 47 height 9
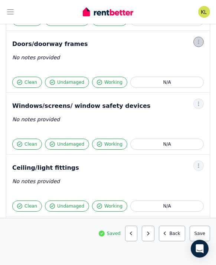
click at [200, 40] on icon "button" at bounding box center [199, 41] width 6 height 5
click at [184, 75] on span "Photo" at bounding box center [173, 76] width 47 height 9
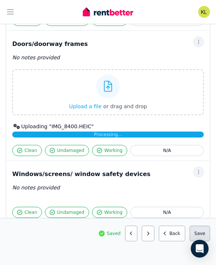
click at [197, 232] on button "Save area" at bounding box center [200, 234] width 20 height 16
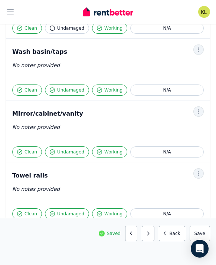
scroll to position [1036, 0]
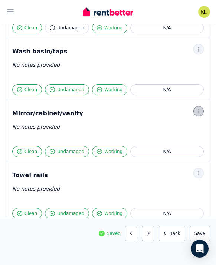
click at [198, 111] on icon "button" at bounding box center [198, 111] width 1 height 4
click at [171, 140] on button "Photo" at bounding box center [167, 146] width 71 height 15
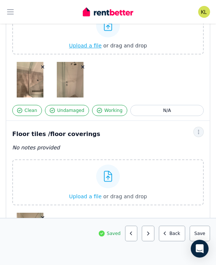
scroll to position [134, 0]
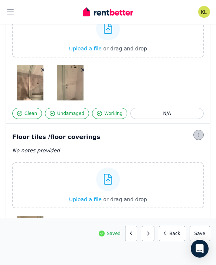
click at [199, 138] on span "button" at bounding box center [198, 135] width 10 height 10
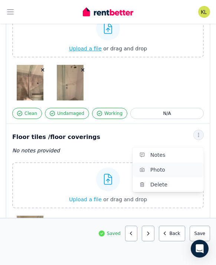
click at [172, 168] on span "Photo" at bounding box center [173, 169] width 47 height 9
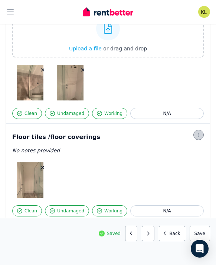
click at [198, 135] on icon "button" at bounding box center [198, 135] width 1 height 4
click at [194, 139] on div at bounding box center [198, 135] width 10 height 10
click at [197, 134] on icon "button" at bounding box center [199, 134] width 6 height 5
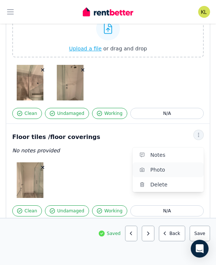
click at [172, 170] on span "Photo" at bounding box center [173, 169] width 47 height 9
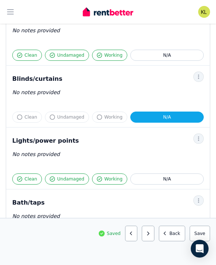
scroll to position [613, 0]
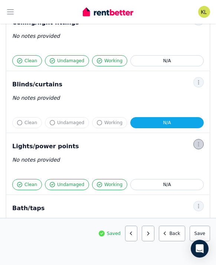
click at [199, 144] on icon "button" at bounding box center [199, 144] width 6 height 5
click at [176, 180] on span "Photo" at bounding box center [173, 179] width 47 height 9
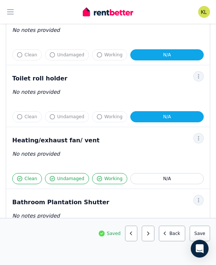
scroll to position [1481, 0]
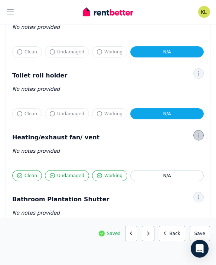
click at [198, 134] on icon "button" at bounding box center [198, 135] width 1 height 4
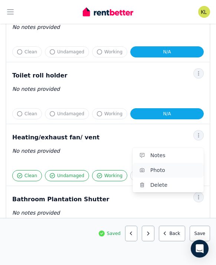
click at [170, 169] on span "Photo" at bounding box center [173, 170] width 47 height 9
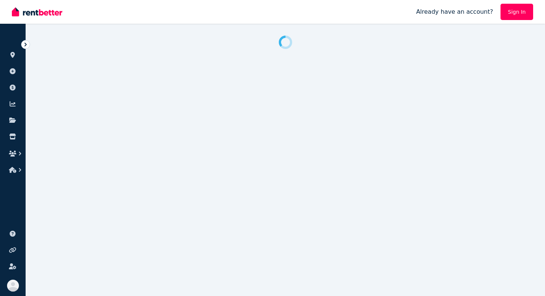
click at [216, 14] on link "Sign In" at bounding box center [517, 12] width 33 height 16
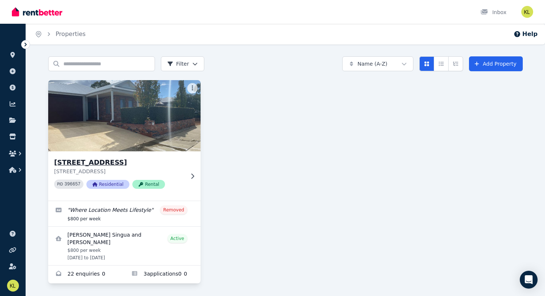
scroll to position [1, 0]
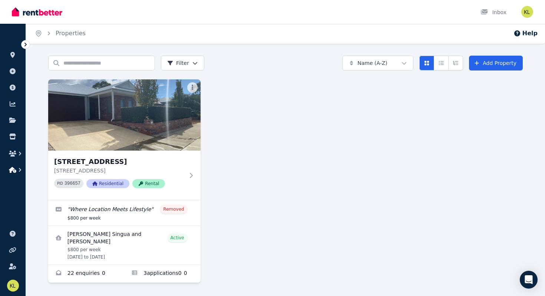
click at [16, 170] on icon "button" at bounding box center [12, 170] width 7 height 6
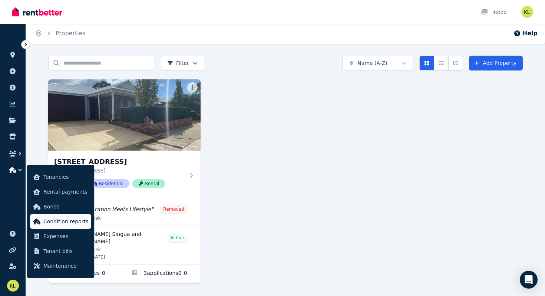
click at [47, 215] on link "Condition reports" at bounding box center [60, 221] width 61 height 15
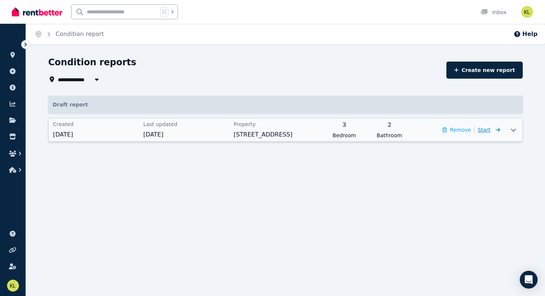
click at [216, 130] on span "Start" at bounding box center [484, 130] width 13 height 6
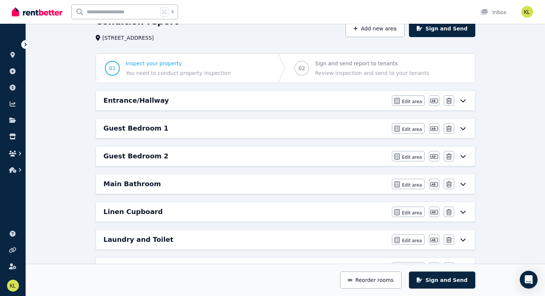
scroll to position [49, 0]
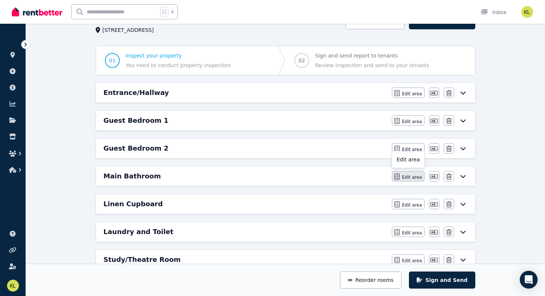
click at [216, 176] on span "Edit area" at bounding box center [412, 177] width 20 height 6
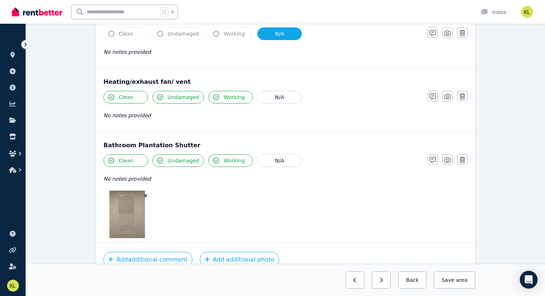
scroll to position [1313, 0]
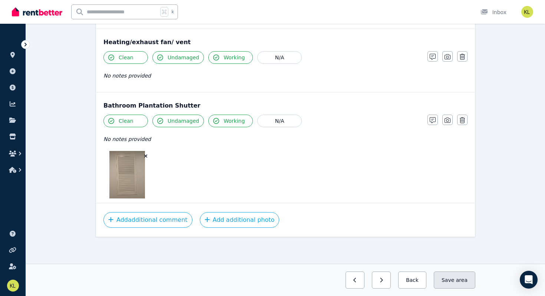
click at [216, 265] on button "Save area" at bounding box center [455, 280] width 42 height 17
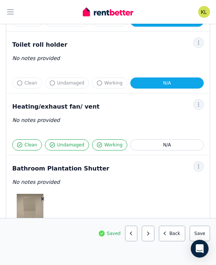
scroll to position [1138, 0]
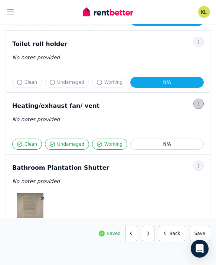
click at [197, 102] on icon "button" at bounding box center [199, 103] width 6 height 5
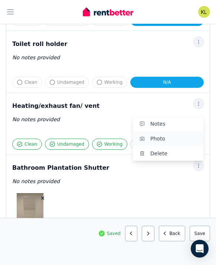
click at [160, 142] on span "Photo" at bounding box center [173, 138] width 47 height 9
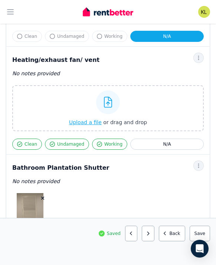
click at [89, 123] on span "Upload a file" at bounding box center [85, 122] width 33 height 6
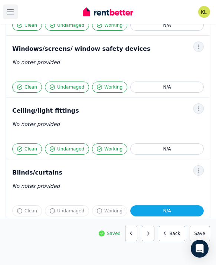
scroll to position [364, 0]
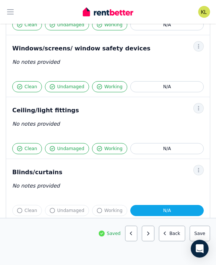
click at [70, 150] on span "Undamaged" at bounding box center [70, 149] width 27 height 6
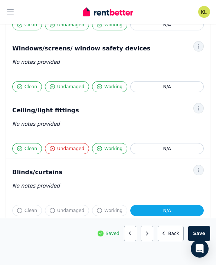
click at [70, 150] on span "Undamaged" at bounding box center [70, 149] width 27 height 6
click at [197, 109] on icon "button" at bounding box center [199, 108] width 6 height 5
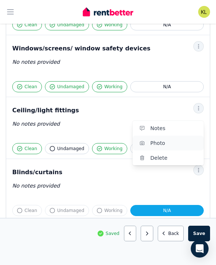
click at [169, 142] on span "Photo" at bounding box center [173, 143] width 47 height 9
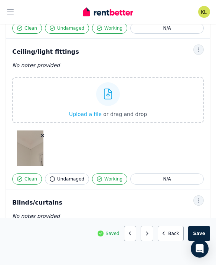
scroll to position [424, 0]
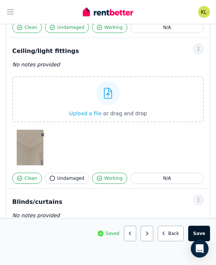
click at [197, 233] on button "Save area" at bounding box center [199, 234] width 22 height 16
click at [199, 52] on span "button" at bounding box center [198, 49] width 10 height 10
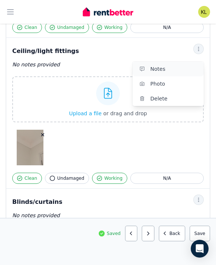
click at [173, 72] on span "Notes" at bounding box center [173, 69] width 47 height 9
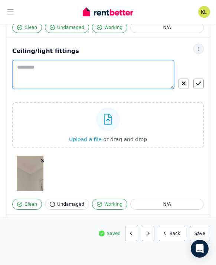
click at [95, 73] on textarea at bounding box center [93, 74] width 162 height 29
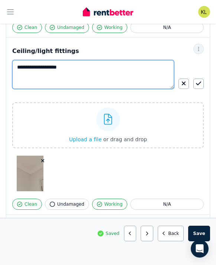
click at [69, 69] on textarea "**********" at bounding box center [93, 74] width 162 height 29
click at [135, 81] on textarea "**********" at bounding box center [93, 74] width 162 height 29
click at [40, 66] on textarea "**********" at bounding box center [93, 74] width 162 height 29
type textarea "**********"
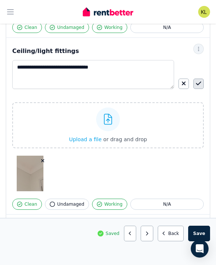
click at [199, 83] on icon "button" at bounding box center [198, 84] width 5 height 6
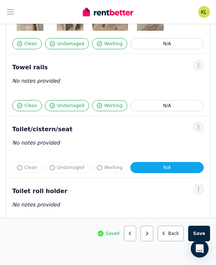
scroll to position [1070, 0]
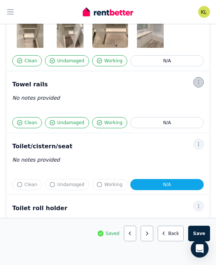
click at [199, 82] on icon "button" at bounding box center [198, 82] width 1 height 4
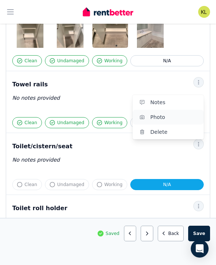
click at [175, 115] on span "Photo" at bounding box center [173, 117] width 47 height 9
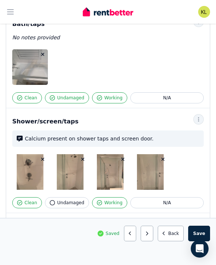
scroll to position [739, 0]
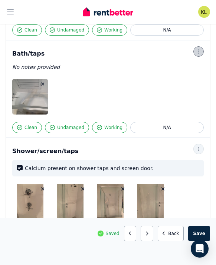
click at [196, 50] on icon "button" at bounding box center [199, 51] width 6 height 5
click at [198, 52] on icon "button" at bounding box center [199, 51] width 6 height 5
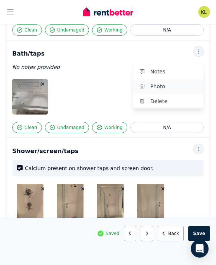
click at [177, 83] on span "Photo" at bounding box center [173, 86] width 47 height 9
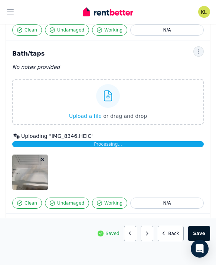
click at [202, 231] on button "Save area" at bounding box center [199, 234] width 22 height 16
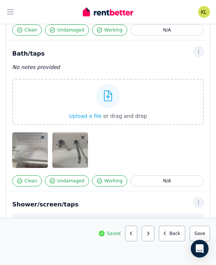
click at [74, 148] on img at bounding box center [75, 150] width 47 height 36
click at [74, 148] on div "Condition report 20 Pinehurst Cres, Dunsborough Add new item Main Bathroom Mark…" at bounding box center [108, 180] width 216 height 1753
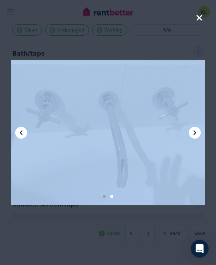
click at [74, 148] on div at bounding box center [108, 133] width 194 height 146
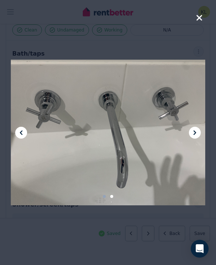
click at [167, 36] on div at bounding box center [108, 132] width 194 height 265
click at [199, 19] on icon "button" at bounding box center [199, 18] width 6 height 6
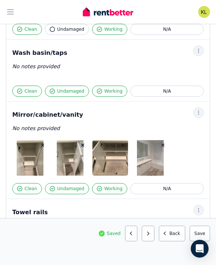
scroll to position [1012, 0]
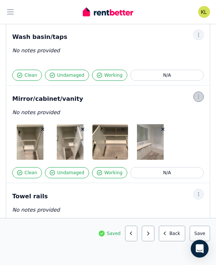
click at [198, 96] on icon "button" at bounding box center [199, 96] width 6 height 5
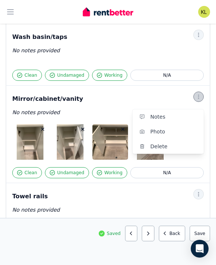
click at [198, 96] on icon "button" at bounding box center [199, 96] width 6 height 5
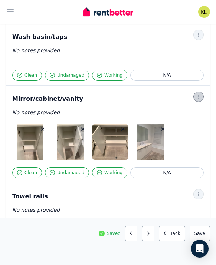
click at [198, 96] on icon "button" at bounding box center [199, 96] width 6 height 5
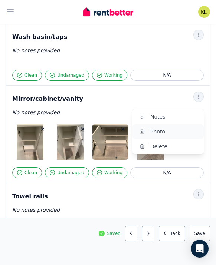
click at [168, 134] on span "Photo" at bounding box center [173, 131] width 47 height 9
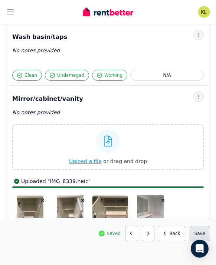
click at [204, 237] on button "Save area" at bounding box center [200, 234] width 20 height 16
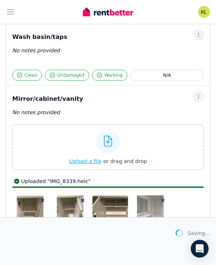
click at [204, 237] on div "Saving..." at bounding box center [192, 233] width 35 height 16
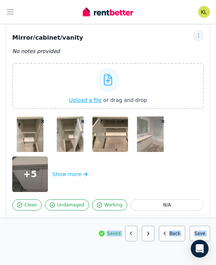
scroll to position [1074, 0]
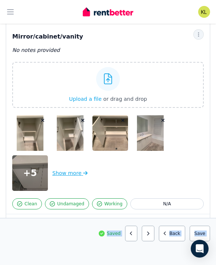
click at [67, 171] on button "Show more" at bounding box center [69, 173] width 35 height 36
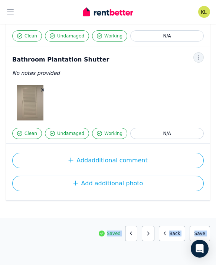
scroll to position [1712, 0]
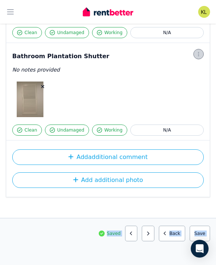
click at [199, 55] on icon "button" at bounding box center [199, 54] width 6 height 5
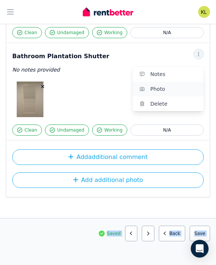
click at [165, 91] on span "Photo" at bounding box center [173, 89] width 47 height 9
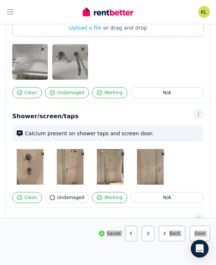
scroll to position [827, 0]
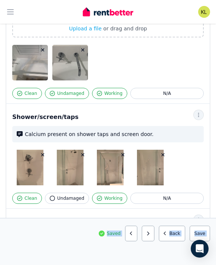
click at [42, 155] on icon "button" at bounding box center [43, 154] width 4 height 5
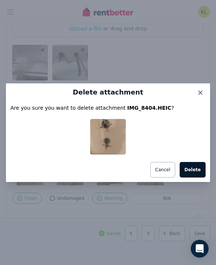
click at [198, 172] on button "Delete" at bounding box center [193, 170] width 26 height 16
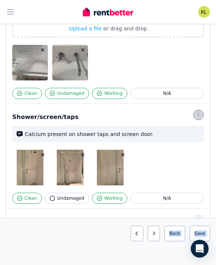
click at [198, 116] on icon "button" at bounding box center [199, 114] width 6 height 5
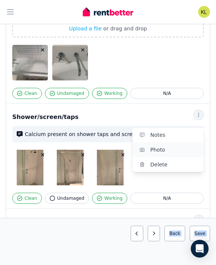
click at [177, 147] on span "Photo" at bounding box center [173, 149] width 47 height 9
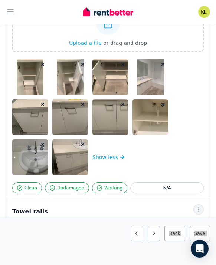
scroll to position [1188, 0]
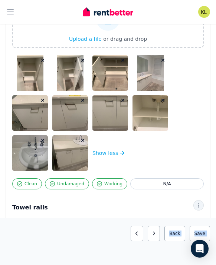
click at [42, 142] on icon "button" at bounding box center [43, 140] width 4 height 5
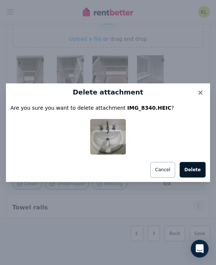
click at [193, 170] on button "Delete" at bounding box center [193, 170] width 26 height 16
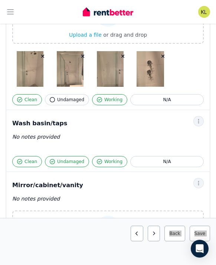
scroll to position [979, 0]
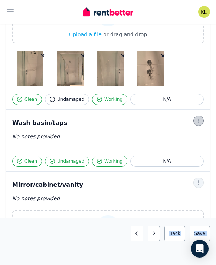
click at [200, 121] on icon "button" at bounding box center [199, 120] width 6 height 5
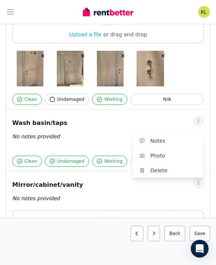
click at [151, 122] on div "Wash basin/taps" at bounding box center [107, 123] width 191 height 9
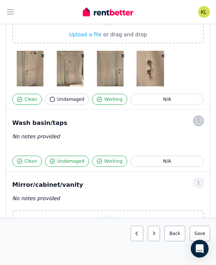
click at [201, 121] on icon "button" at bounding box center [199, 120] width 6 height 5
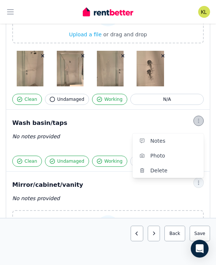
click at [201, 121] on icon "button" at bounding box center [199, 120] width 6 height 5
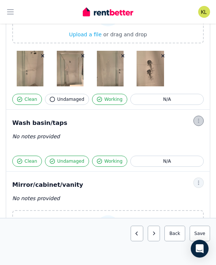
click at [201, 121] on icon "button" at bounding box center [199, 120] width 6 height 5
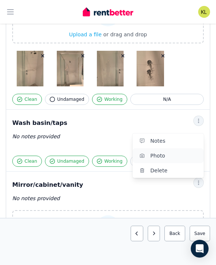
click at [174, 152] on span "Photo" at bounding box center [173, 155] width 47 height 9
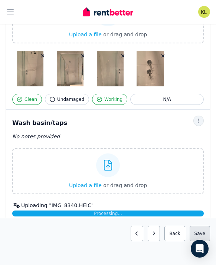
click at [200, 232] on button "Save area" at bounding box center [200, 234] width 20 height 16
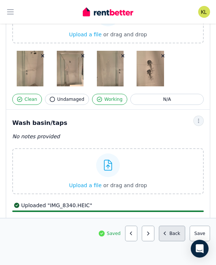
click at [172, 234] on button "Back" at bounding box center [172, 234] width 26 height 16
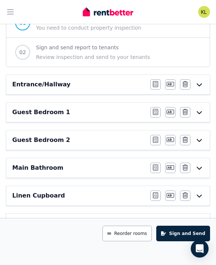
scroll to position [85, 0]
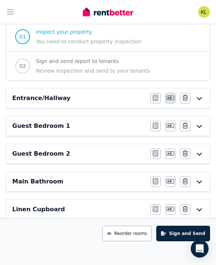
click at [169, 99] on icon "button" at bounding box center [170, 98] width 7 height 6
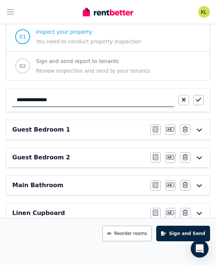
click at [135, 97] on input "**********" at bounding box center [93, 100] width 162 height 14
click at [120, 165] on div "Guest Bedroom 2 Edit area Edit area Edit name Delete" at bounding box center [107, 157] width 203 height 19
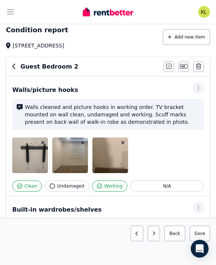
scroll to position [0, 0]
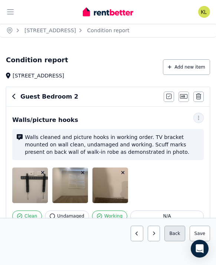
click at [173, 236] on button "Back" at bounding box center [174, 234] width 20 height 16
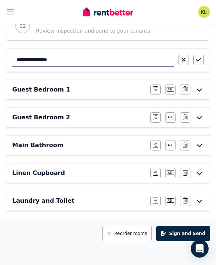
scroll to position [126, 0]
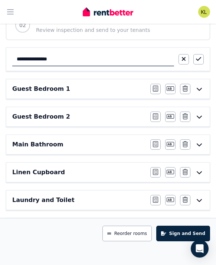
click at [147, 56] on input "**********" at bounding box center [93, 59] width 162 height 14
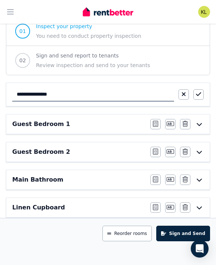
scroll to position [96, 0]
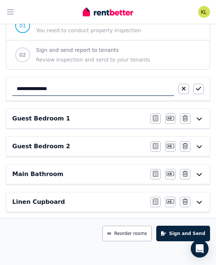
click at [69, 152] on div "Guest Bedroom 2 Edit area Edit area Edit name Delete" at bounding box center [107, 146] width 203 height 19
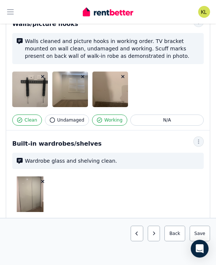
scroll to position [0, 0]
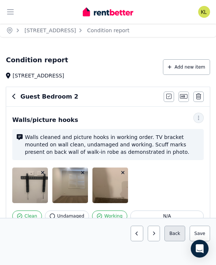
click at [177, 235] on button "Back" at bounding box center [174, 234] width 20 height 16
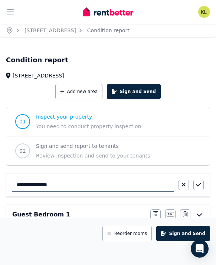
click at [177, 235] on button "Sign and Send" at bounding box center [183, 234] width 54 height 16
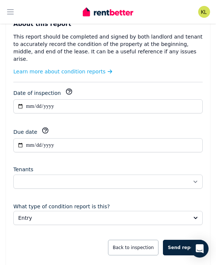
scroll to position [141, 0]
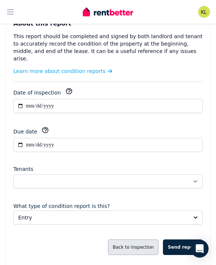
click at [127, 240] on button "Back to inspection" at bounding box center [133, 248] width 51 height 16
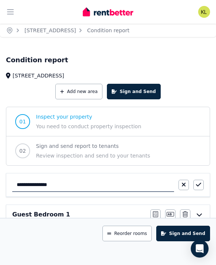
scroll to position [0, 0]
click at [81, 94] on button "Add new area" at bounding box center [78, 92] width 47 height 16
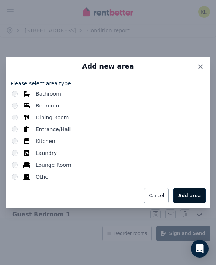
click at [187, 197] on button "Add area" at bounding box center [189, 196] width 32 height 16
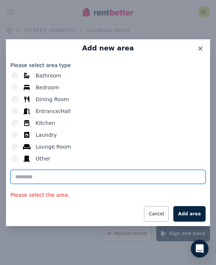
click at [32, 175] on input "text" at bounding box center [107, 177] width 195 height 14
type input "**********"
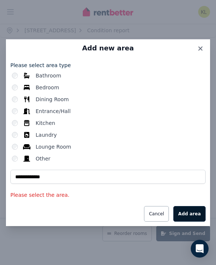
click at [186, 216] on button "Add area" at bounding box center [189, 214] width 32 height 16
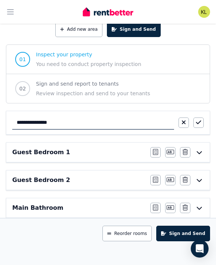
scroll to position [62, 0]
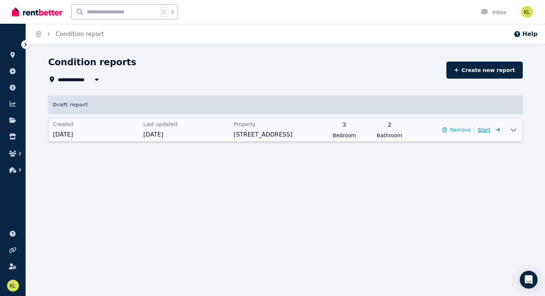
click at [216, 132] on span "Start" at bounding box center [484, 130] width 13 height 6
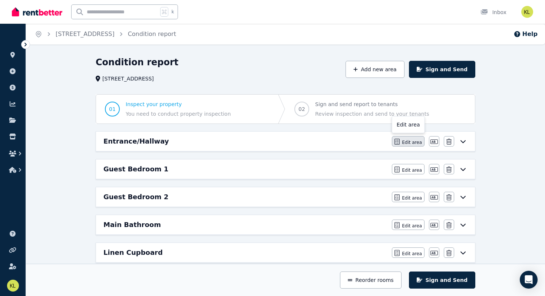
click at [216, 140] on span "Edit area" at bounding box center [412, 143] width 20 height 6
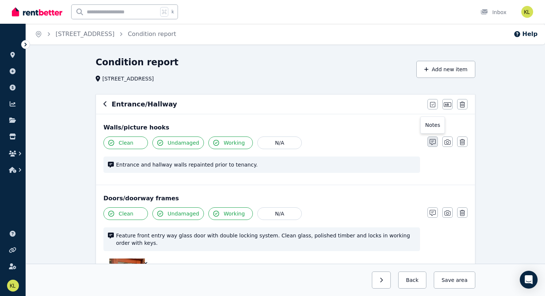
click at [216, 142] on icon "button" at bounding box center [433, 142] width 6 height 6
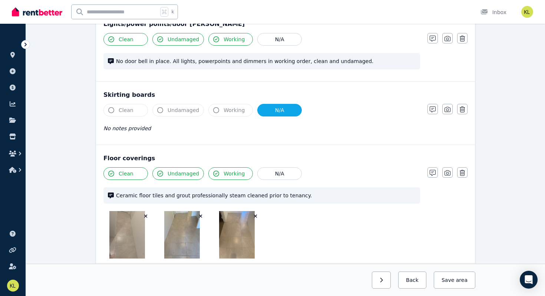
scroll to position [581, 0]
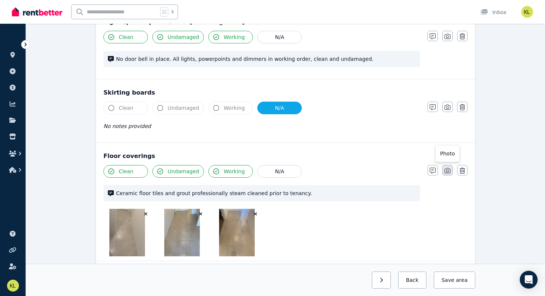
click at [216, 168] on icon "button" at bounding box center [448, 171] width 6 height 6
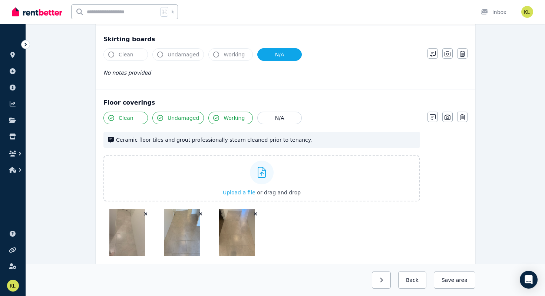
click at [216, 190] on span "Upload a file" at bounding box center [239, 193] width 33 height 6
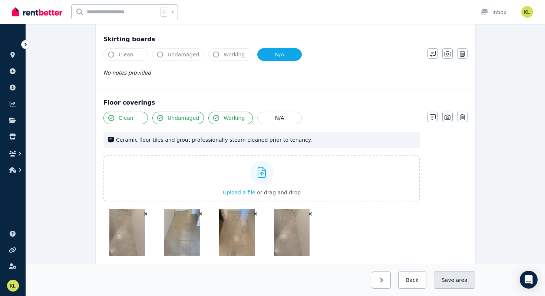
click at [216, 265] on span "area" at bounding box center [462, 279] width 12 height 7
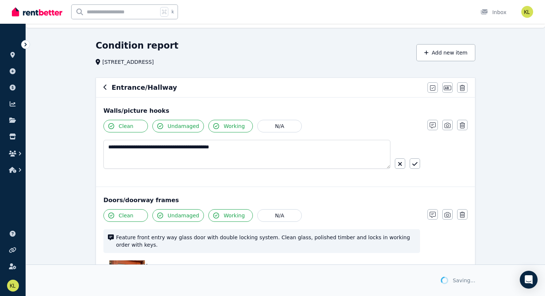
scroll to position [0, 0]
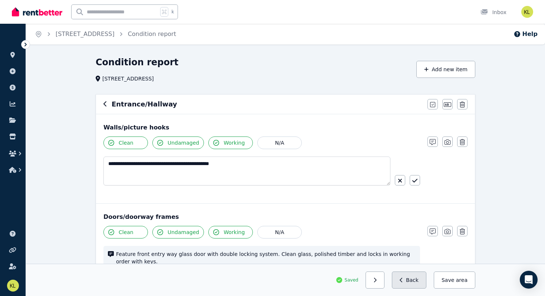
click at [216, 265] on button "Back" at bounding box center [409, 280] width 35 height 17
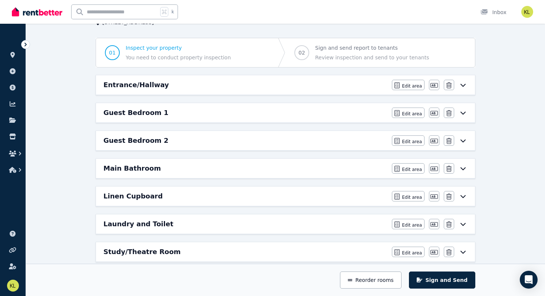
scroll to position [57, 0]
click at [216, 170] on span "Edit area" at bounding box center [412, 169] width 20 height 6
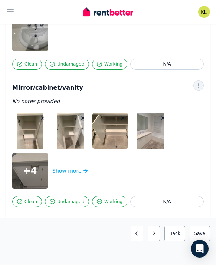
scroll to position [954, 0]
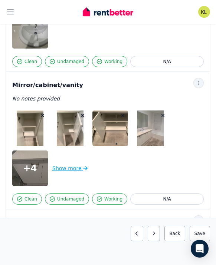
click at [63, 167] on button "Show more" at bounding box center [69, 169] width 35 height 36
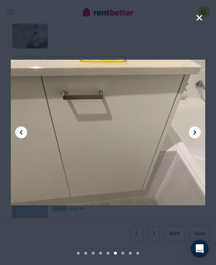
click at [196, 131] on icon at bounding box center [194, 132] width 9 height 9
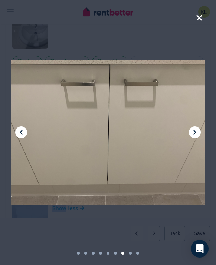
click at [196, 131] on icon at bounding box center [194, 132] width 9 height 9
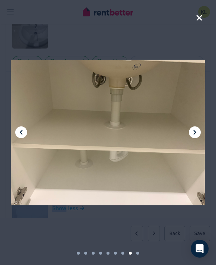
click at [196, 131] on icon at bounding box center [194, 132] width 9 height 9
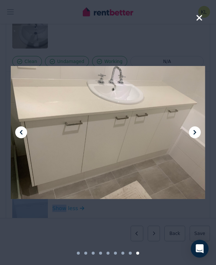
click at [199, 17] on icon "button" at bounding box center [199, 18] width 6 height 6
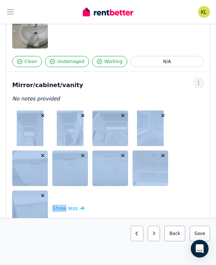
click at [142, 191] on div "Show less" at bounding box center [107, 169] width 191 height 116
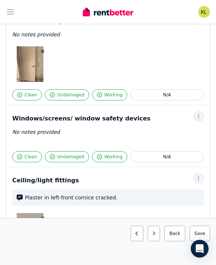
scroll to position [295, 0]
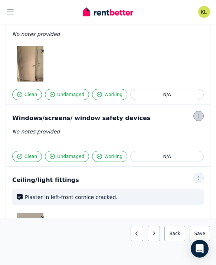
click at [196, 115] on icon "button" at bounding box center [199, 116] width 6 height 5
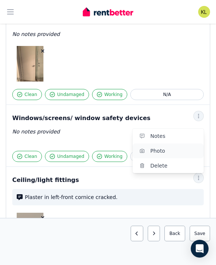
click at [173, 148] on span "Photo" at bounding box center [173, 151] width 47 height 9
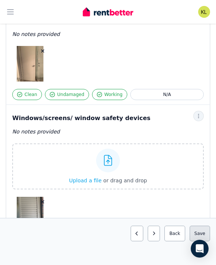
click at [200, 234] on button "Save area" at bounding box center [200, 234] width 20 height 16
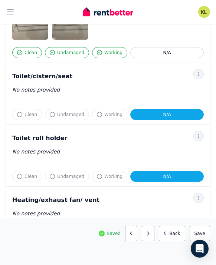
scroll to position [1341, 0]
